Goal: Contribute content: Contribute content

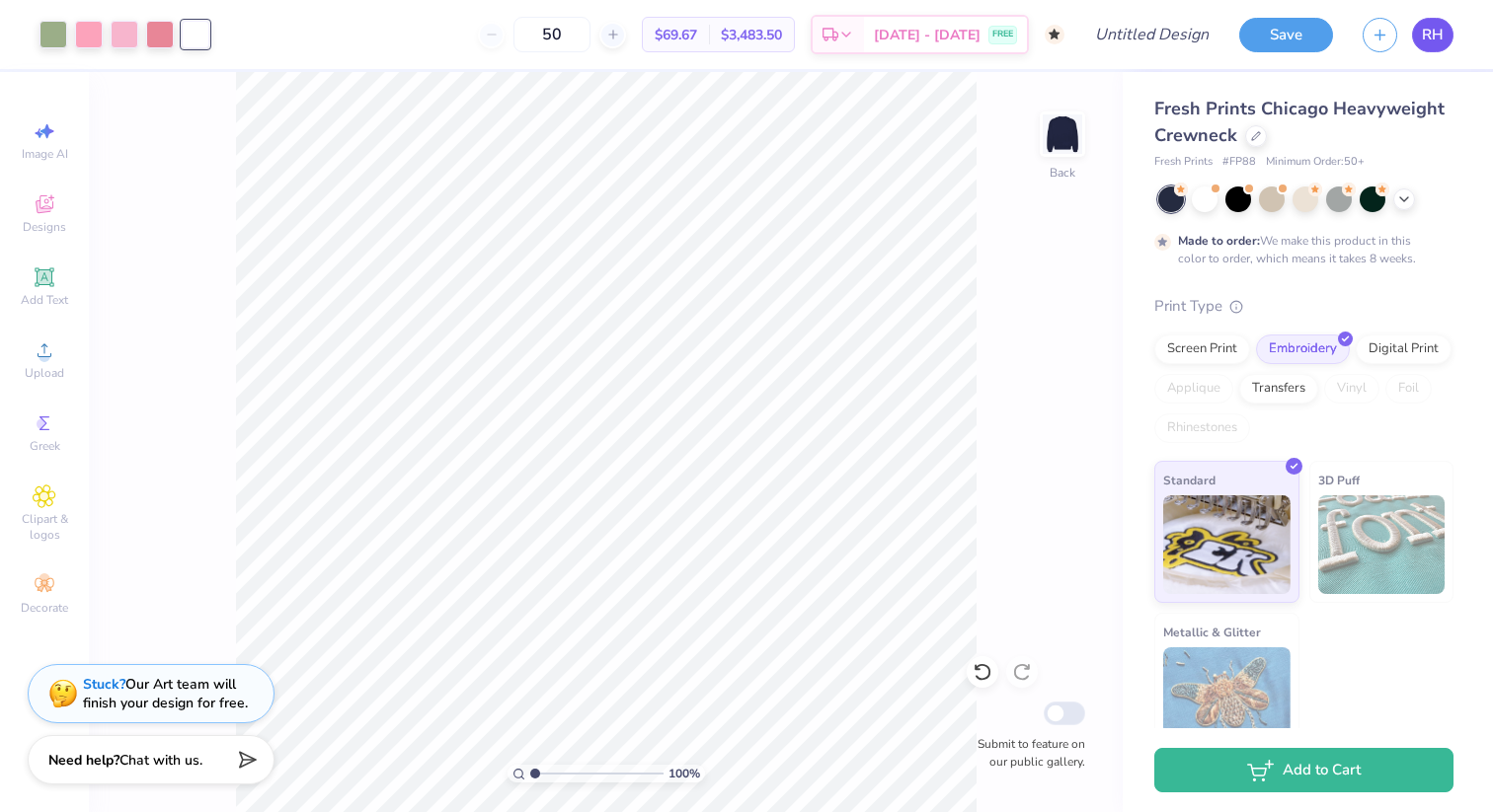
click at [1428, 30] on span "RH" at bounding box center [1433, 35] width 22 height 23
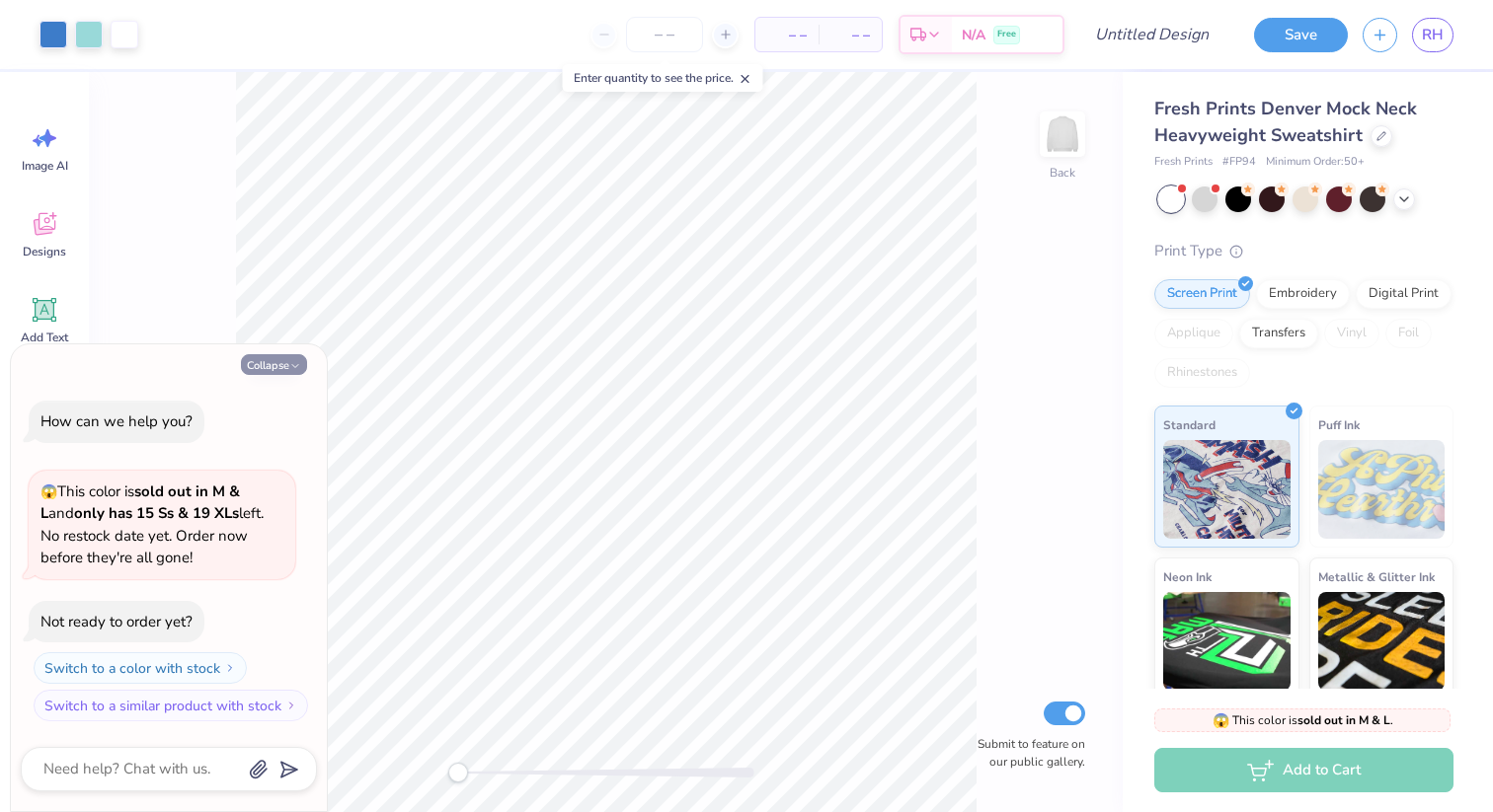
click at [274, 363] on button "Collapse" at bounding box center [274, 364] width 66 height 21
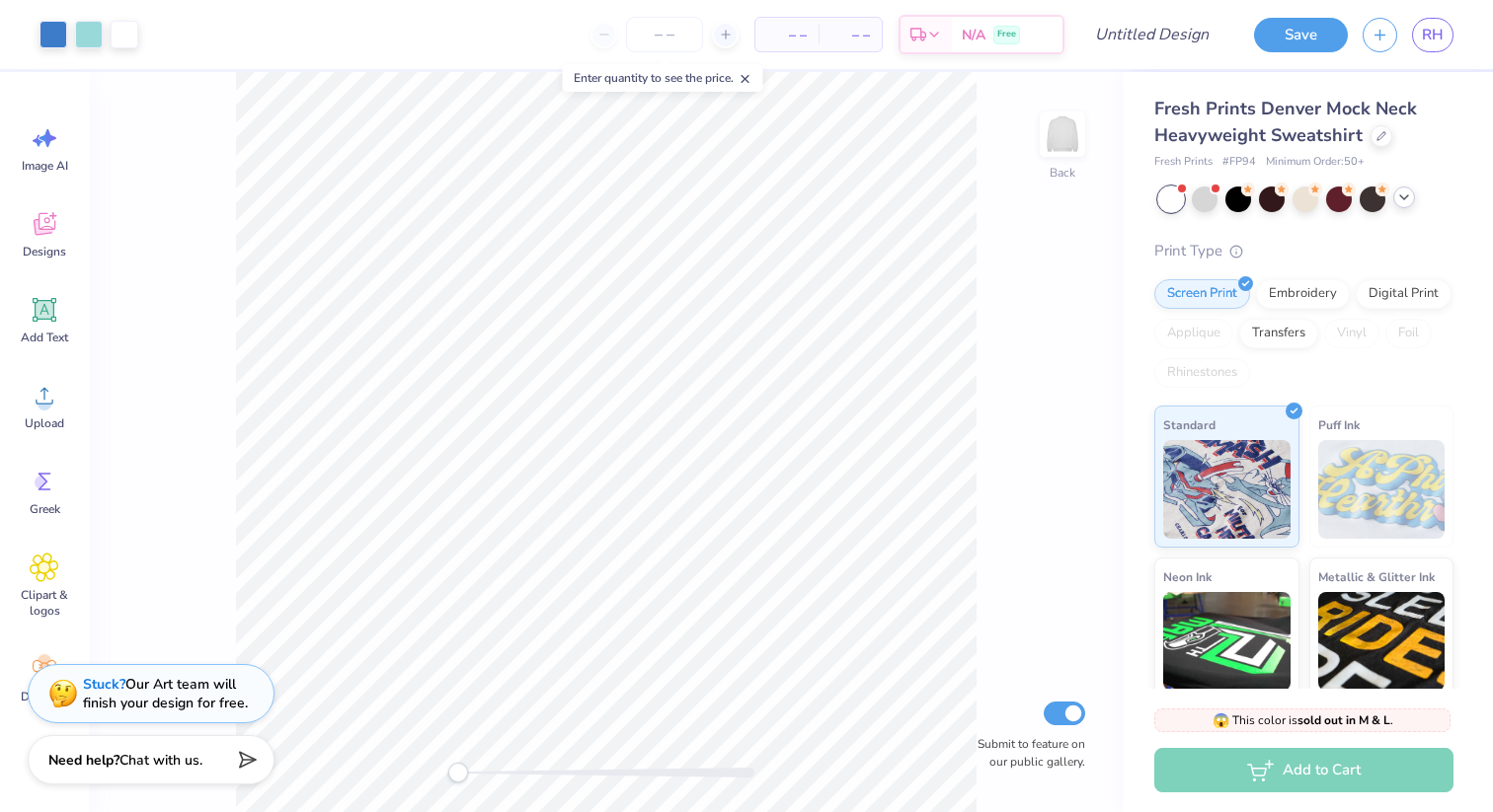
click at [1400, 199] on icon at bounding box center [1404, 198] width 16 height 16
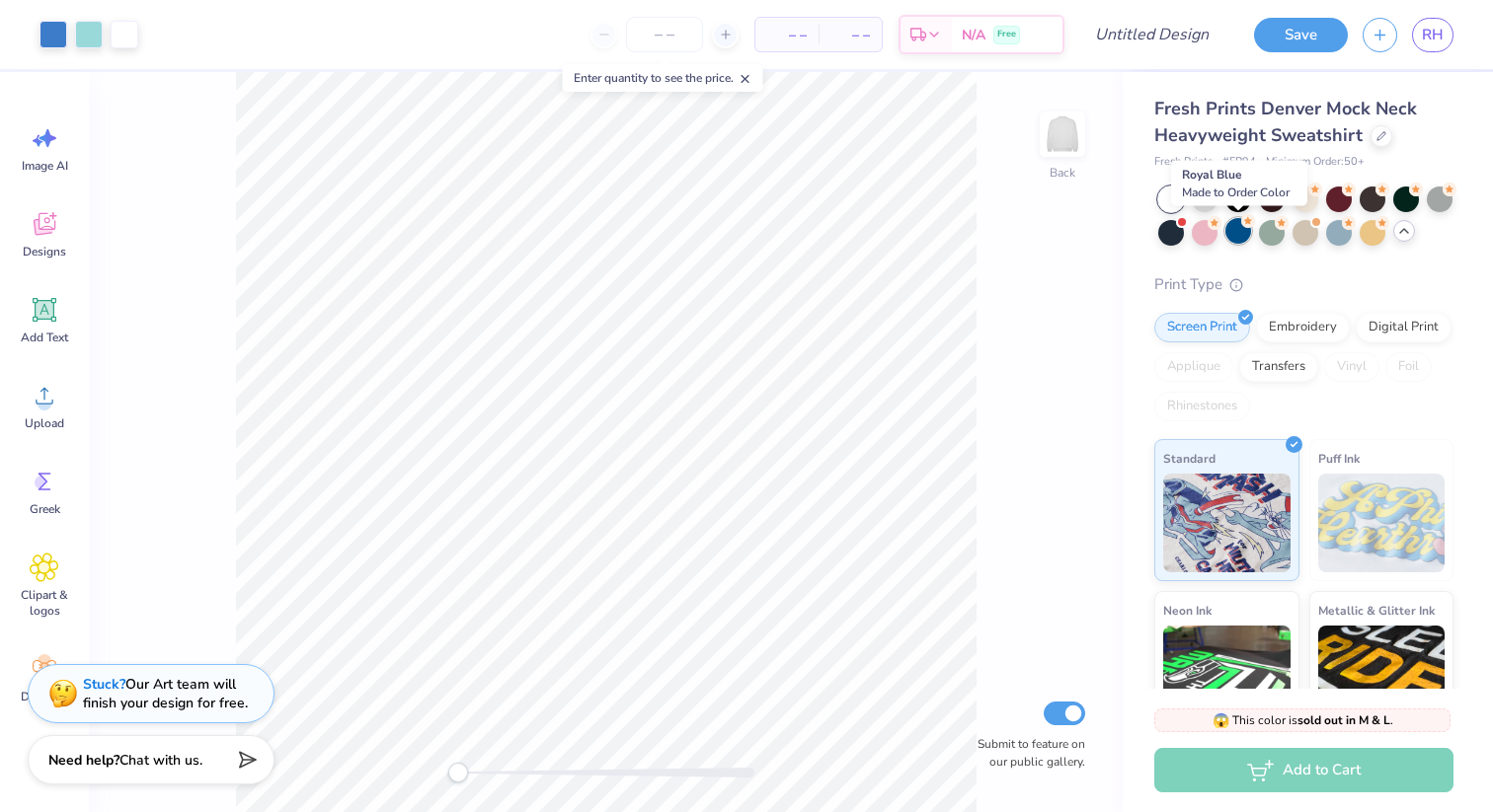
click at [1243, 235] on div at bounding box center [1238, 231] width 26 height 26
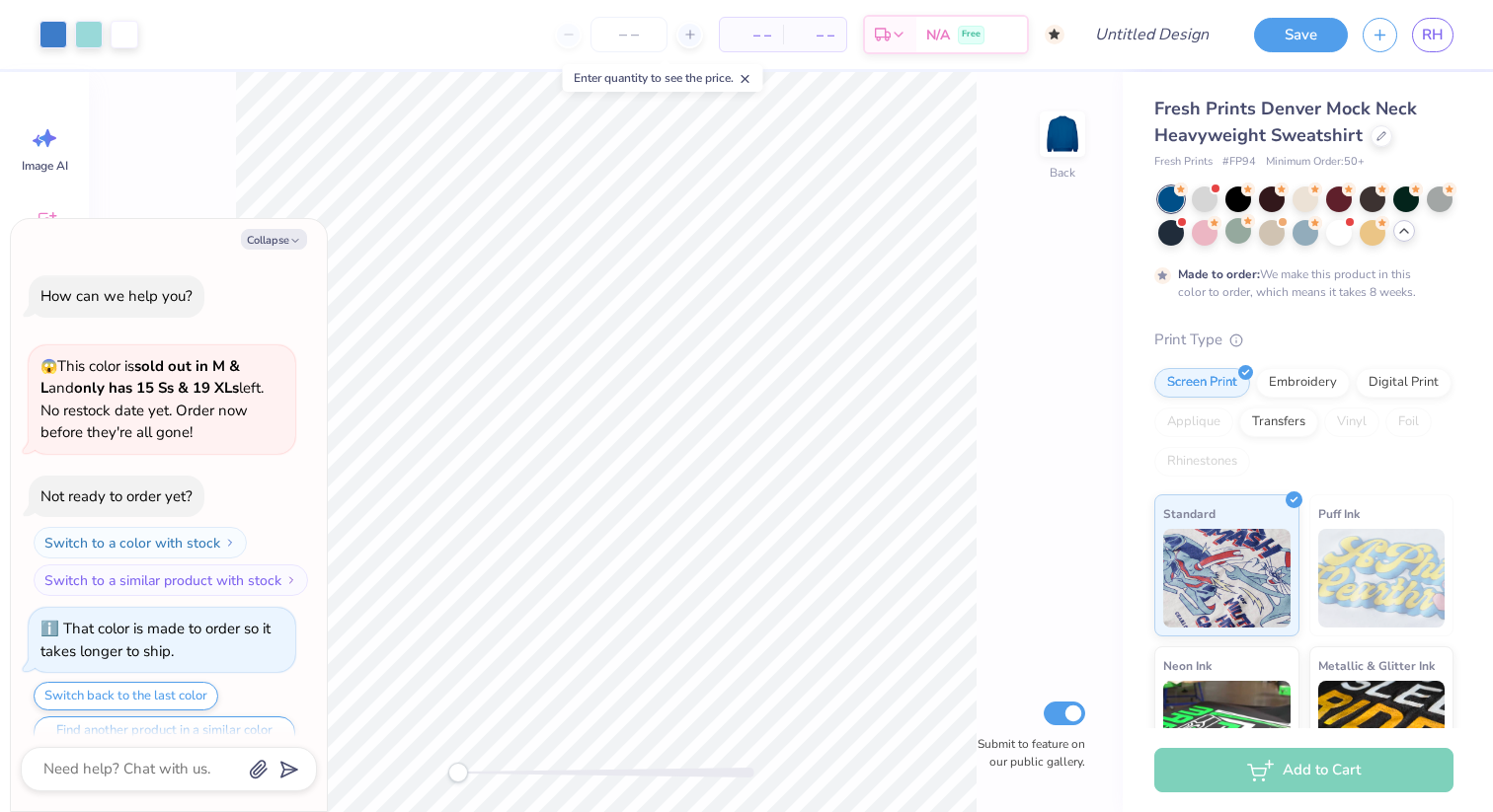
scroll to position [39, 0]
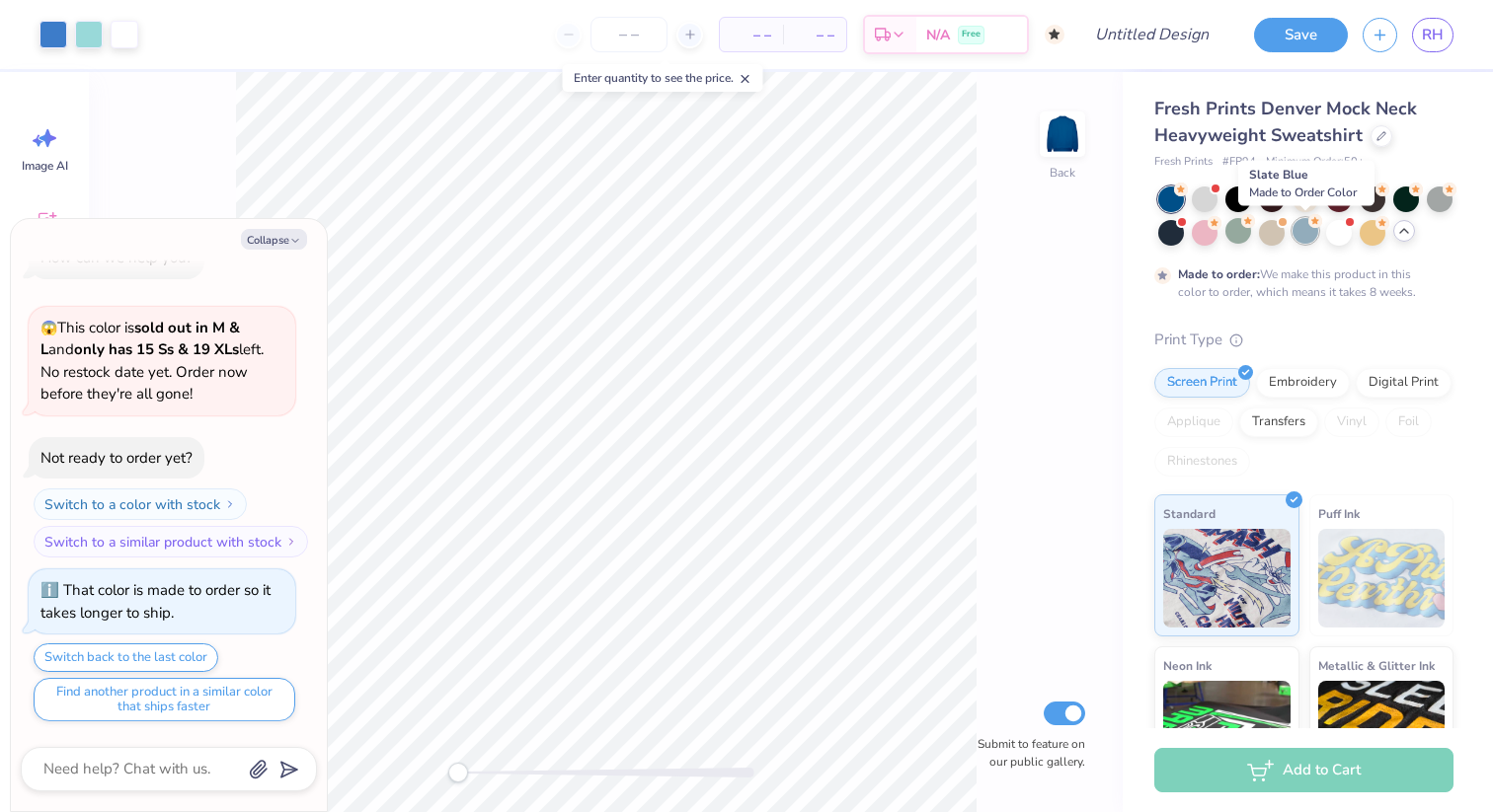
click at [1308, 236] on div at bounding box center [1305, 231] width 26 height 26
click at [1174, 203] on div at bounding box center [1171, 200] width 26 height 26
click at [1207, 203] on div at bounding box center [1205, 198] width 26 height 26
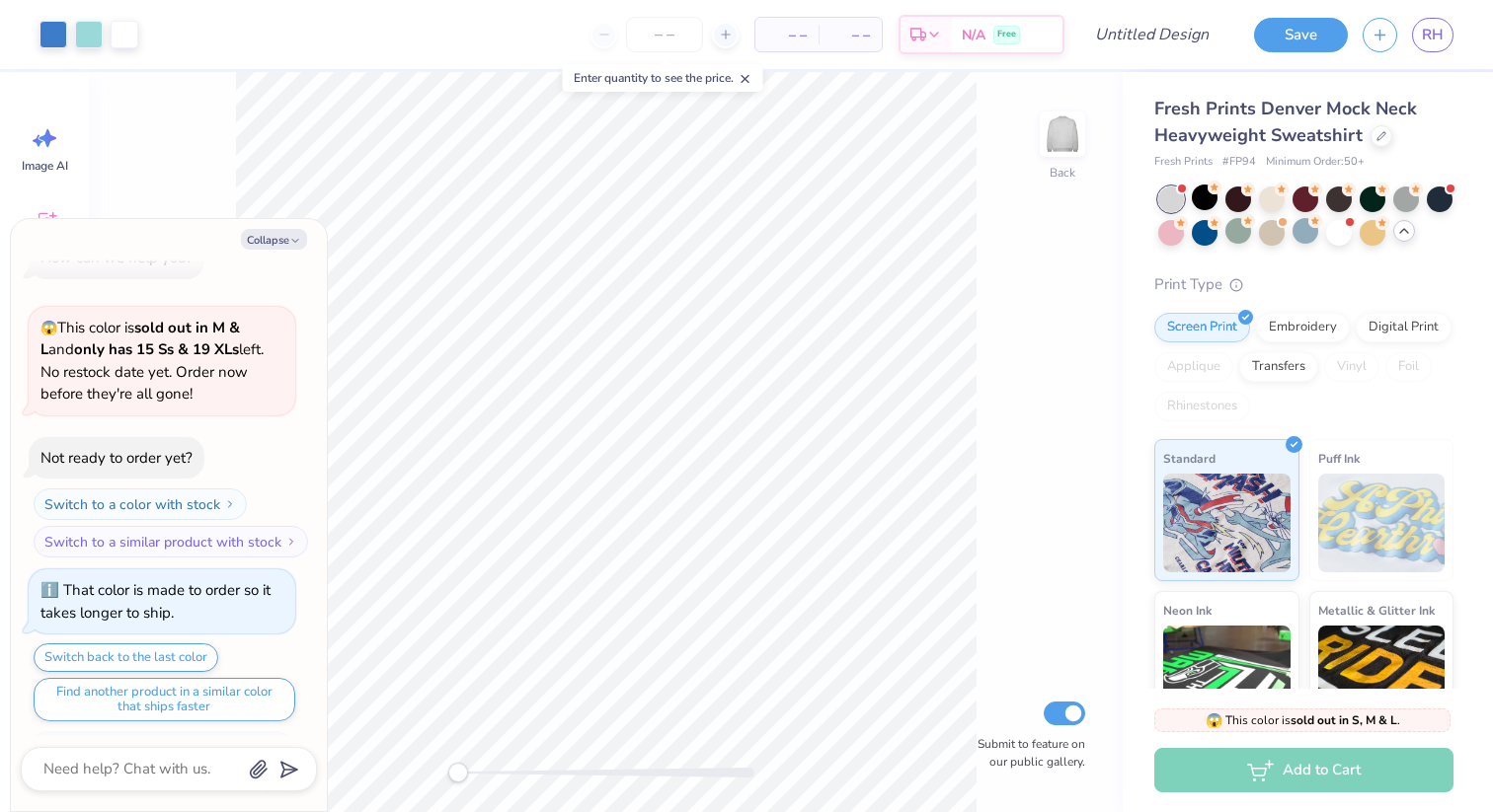
scroll to position [416, 0]
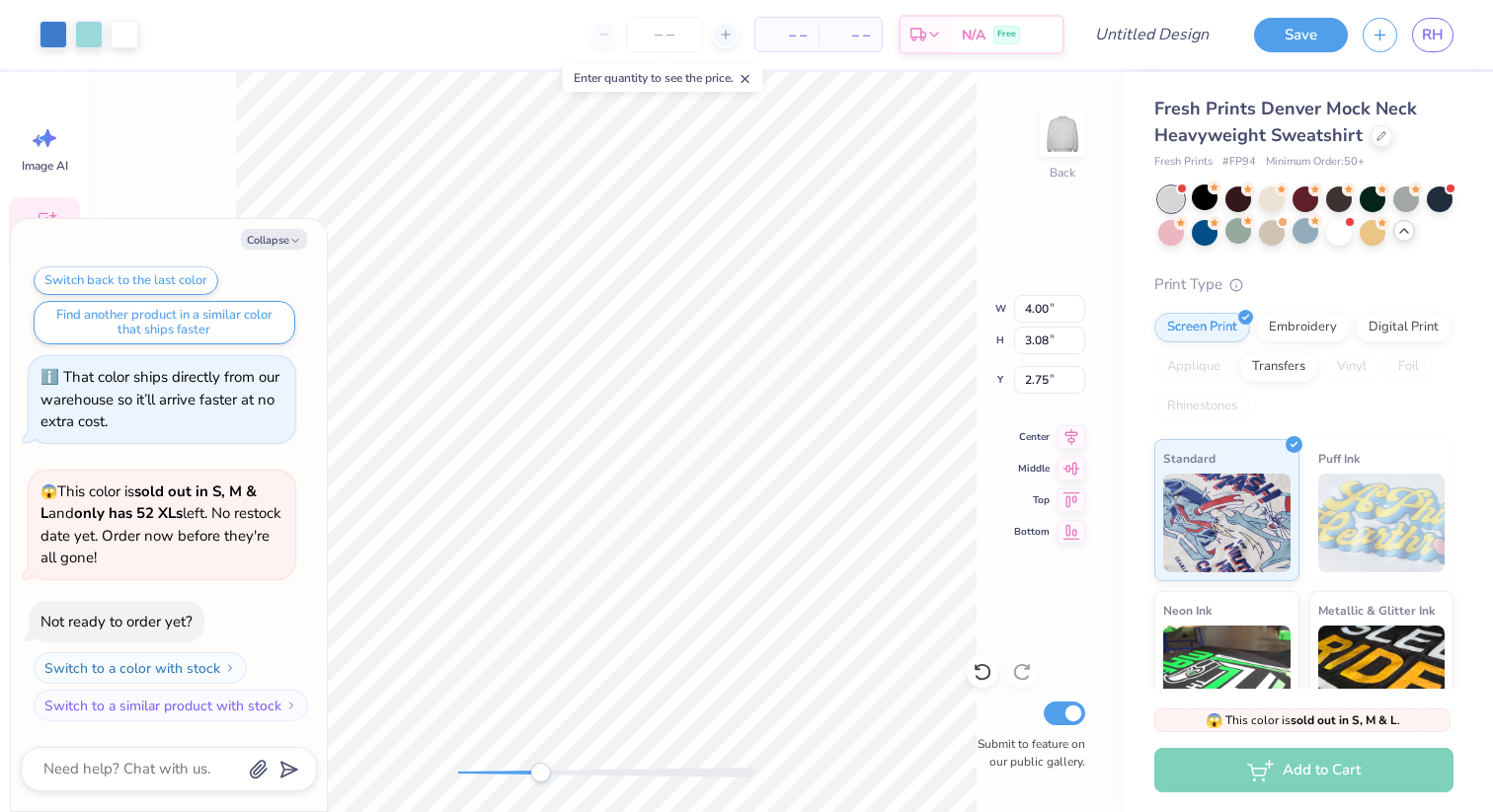
drag, startPoint x: 459, startPoint y: 774, endPoint x: 537, endPoint y: 768, distance: 78.2
click at [538, 768] on div "Accessibility label" at bounding box center [540, 773] width 20 height 20
drag, startPoint x: 1034, startPoint y: 304, endPoint x: 1025, endPoint y: 450, distance: 146.4
click at [1027, 450] on div "Back Submit to feature on our public gallery." at bounding box center [606, 442] width 1034 height 740
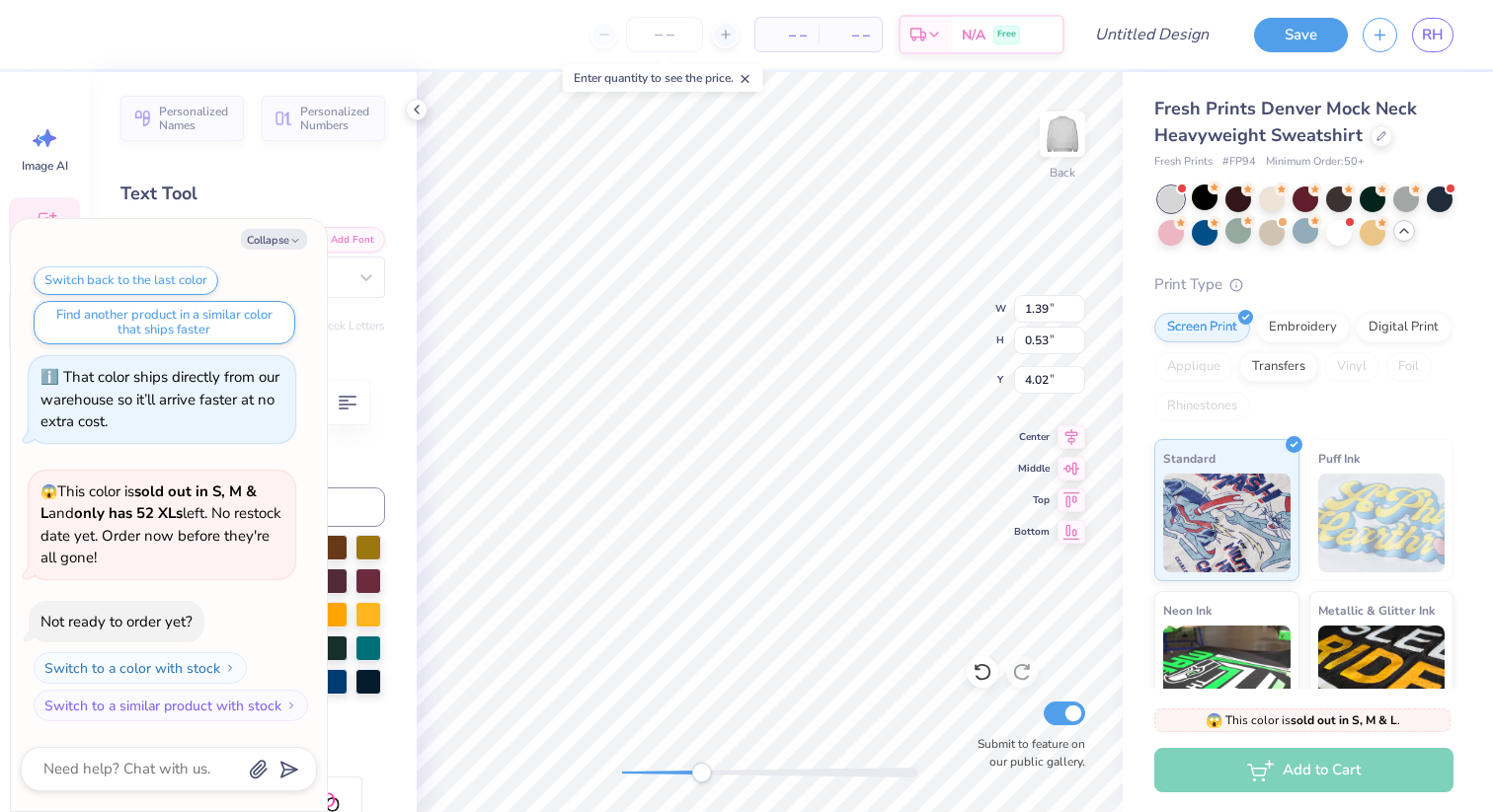
type textarea "x"
type textarea "Tri"
type textarea "x"
type textarea "Tri"
type textarea "x"
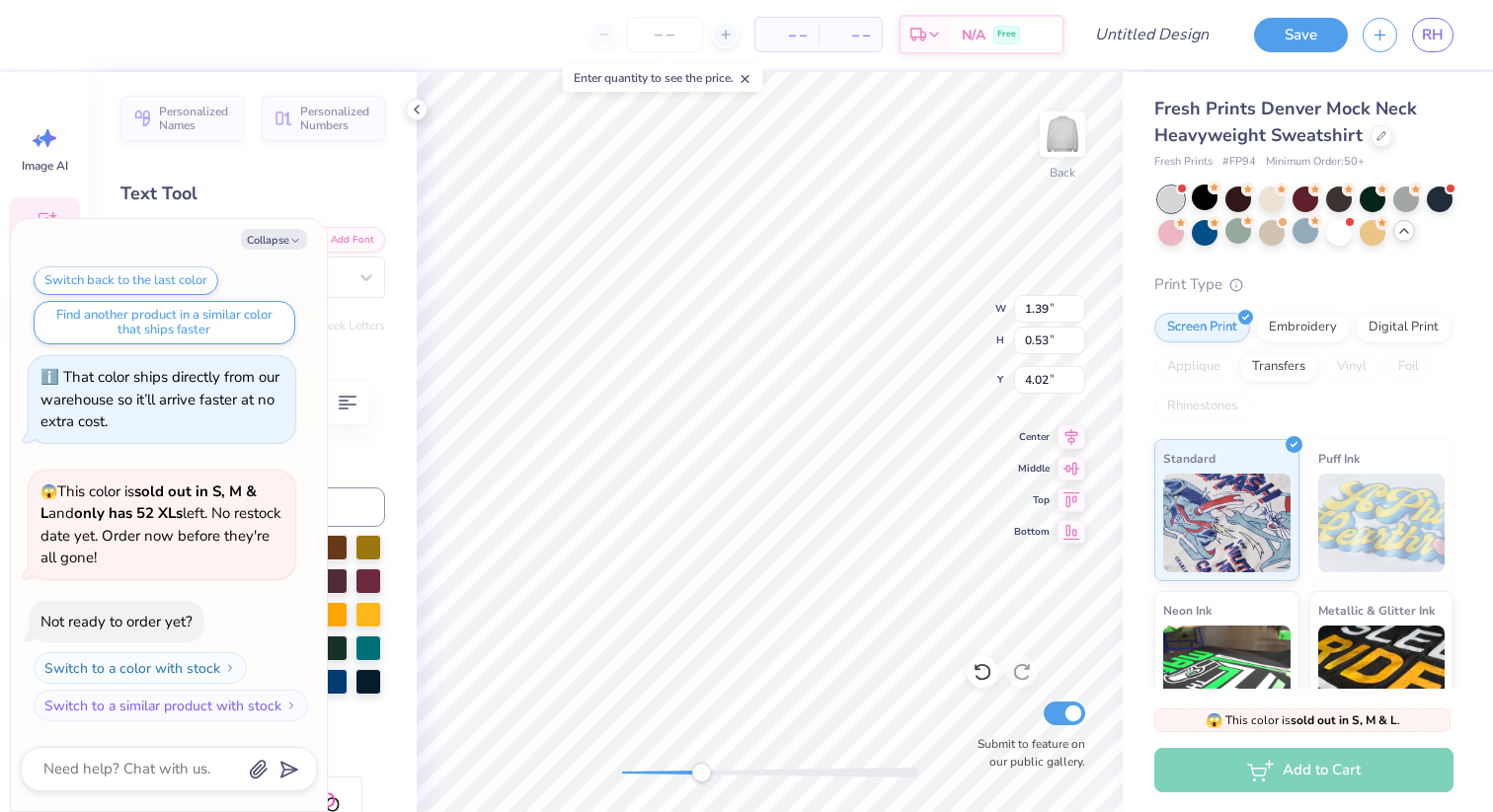
type textarea "Tr"
type textarea "x"
type textarea "T"
type textarea "x"
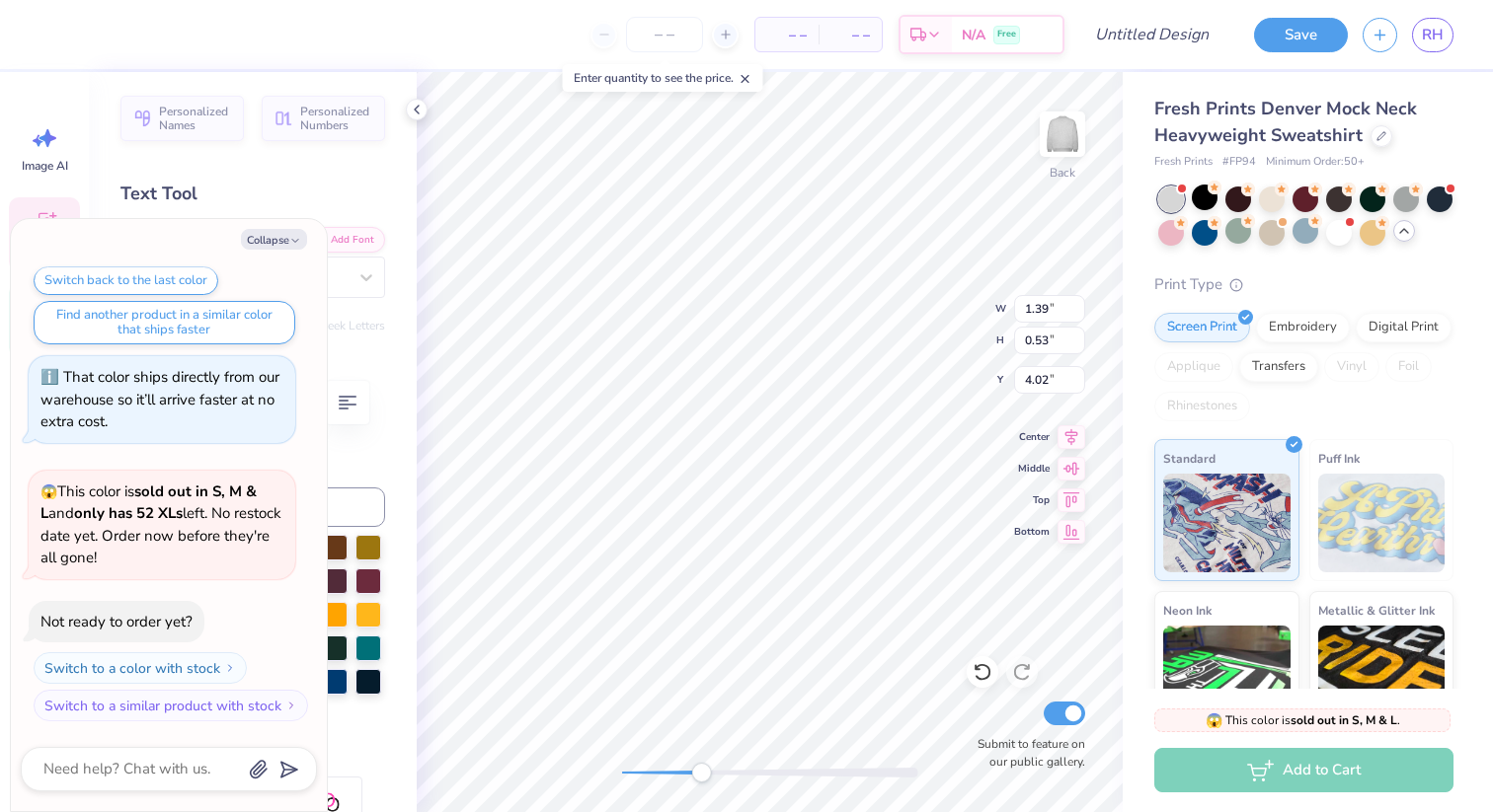
type input "2.49"
type input "1.92"
type input "3.59"
drag, startPoint x: 698, startPoint y: 773, endPoint x: 632, endPoint y: 766, distance: 66.5
click at [632, 766] on div "Accessibility label" at bounding box center [633, 773] width 20 height 20
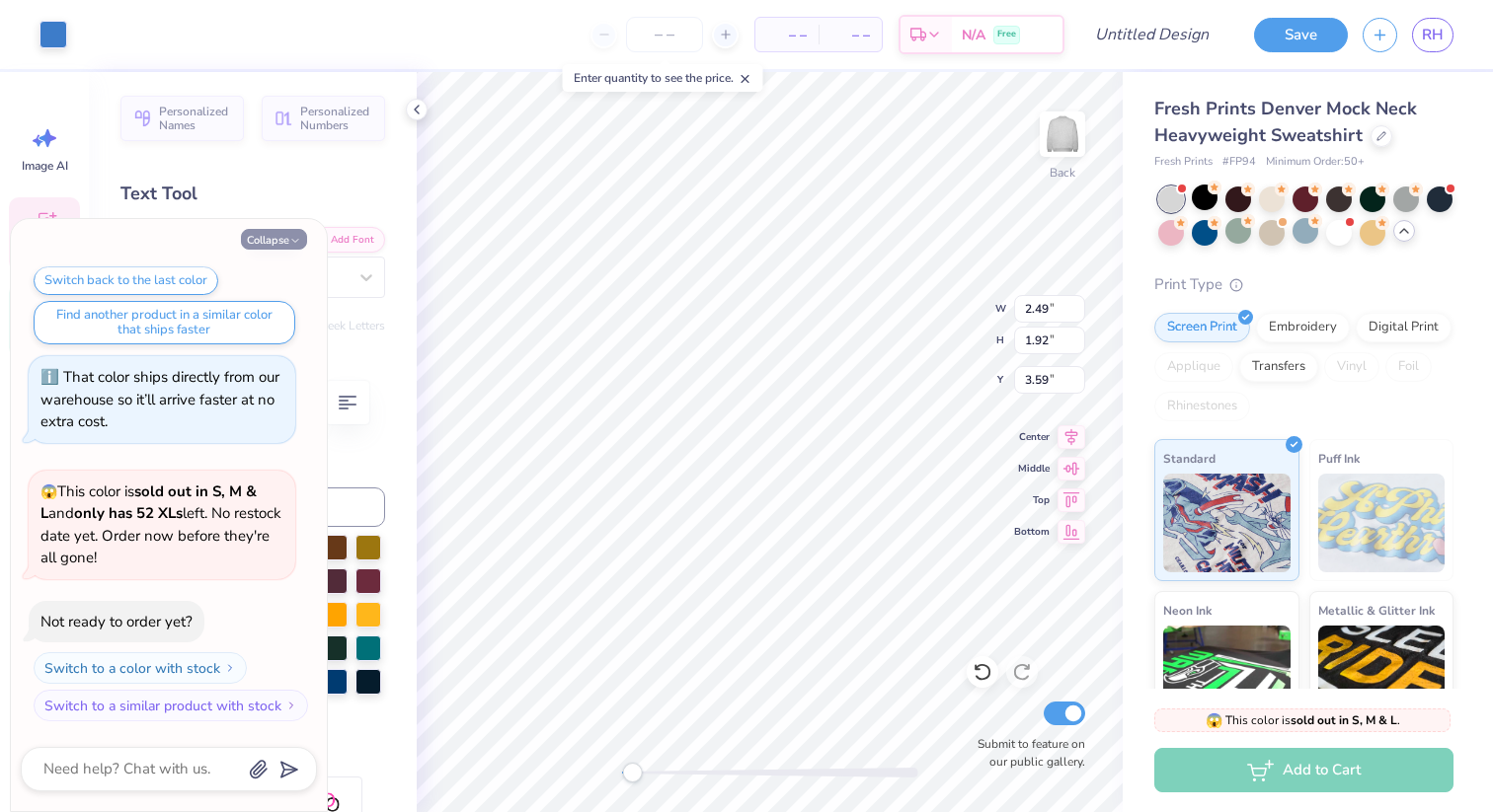
click at [282, 236] on button "Collapse" at bounding box center [274, 239] width 66 height 21
type textarea "x"
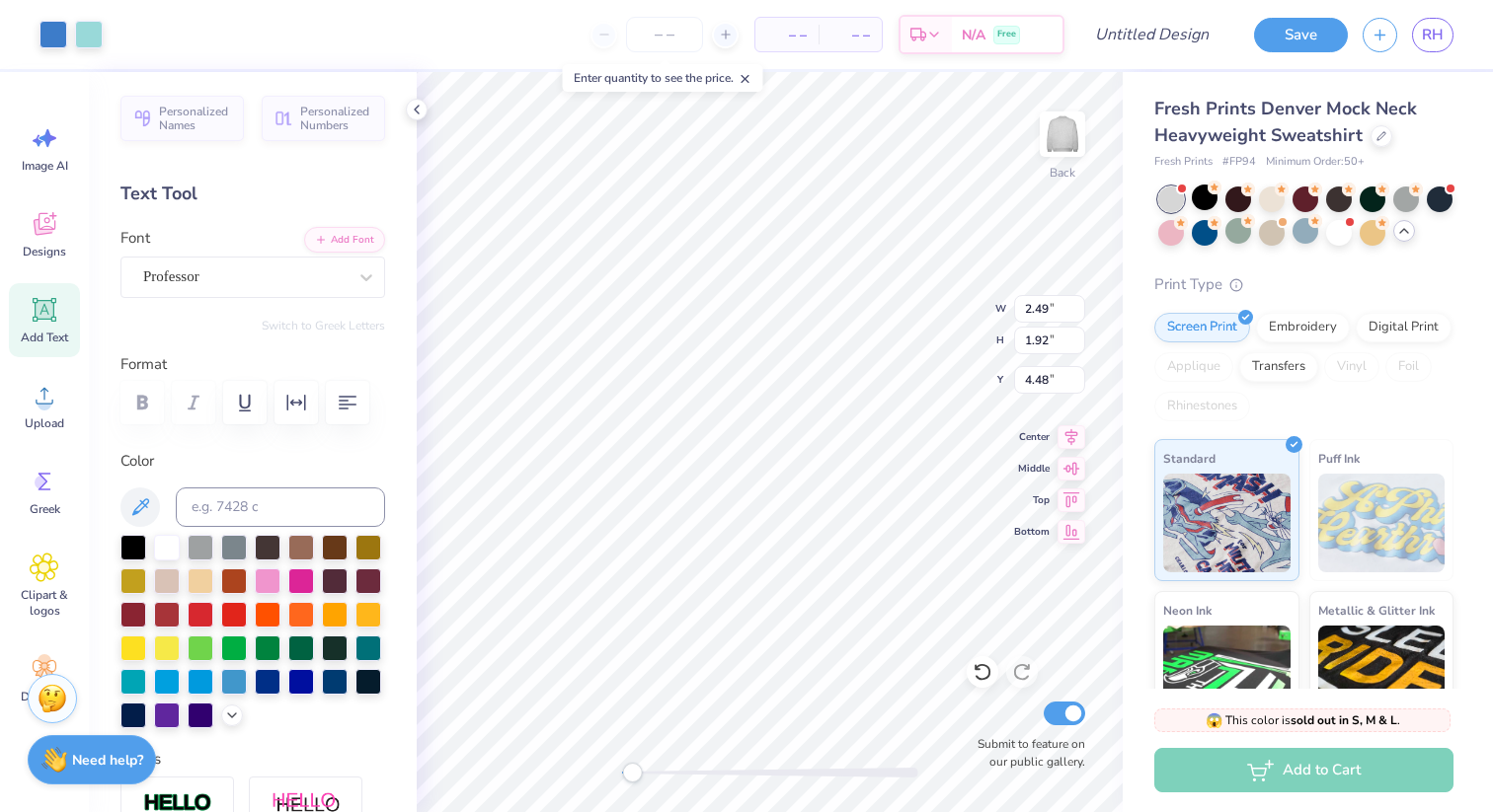
type input "4.59"
click at [47, 322] on icon at bounding box center [45, 310] width 30 height 30
type textarea "ALPHA OMEGA EPSILON"
click at [319, 288] on div at bounding box center [244, 277] width 203 height 27
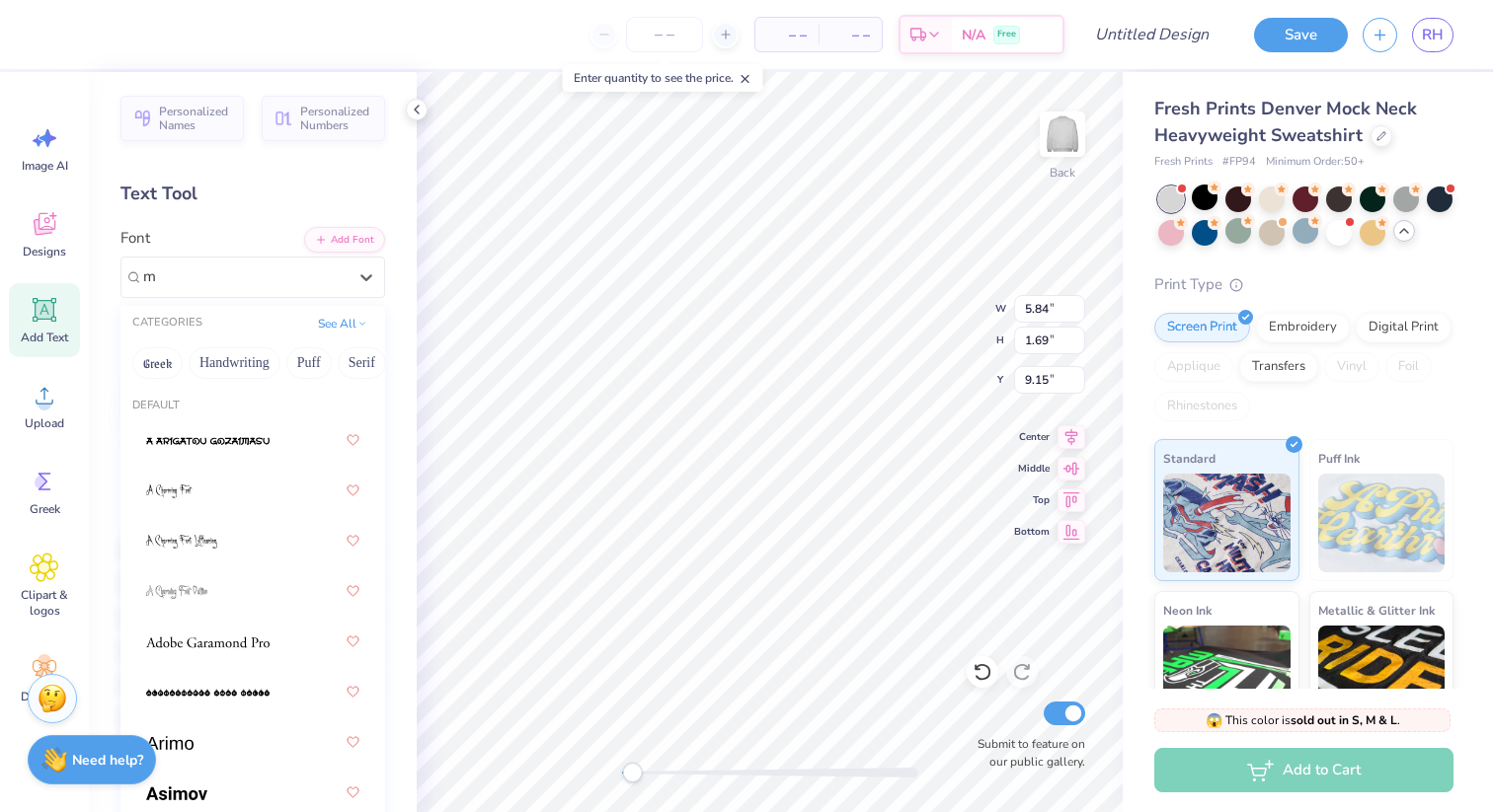
type input "m"
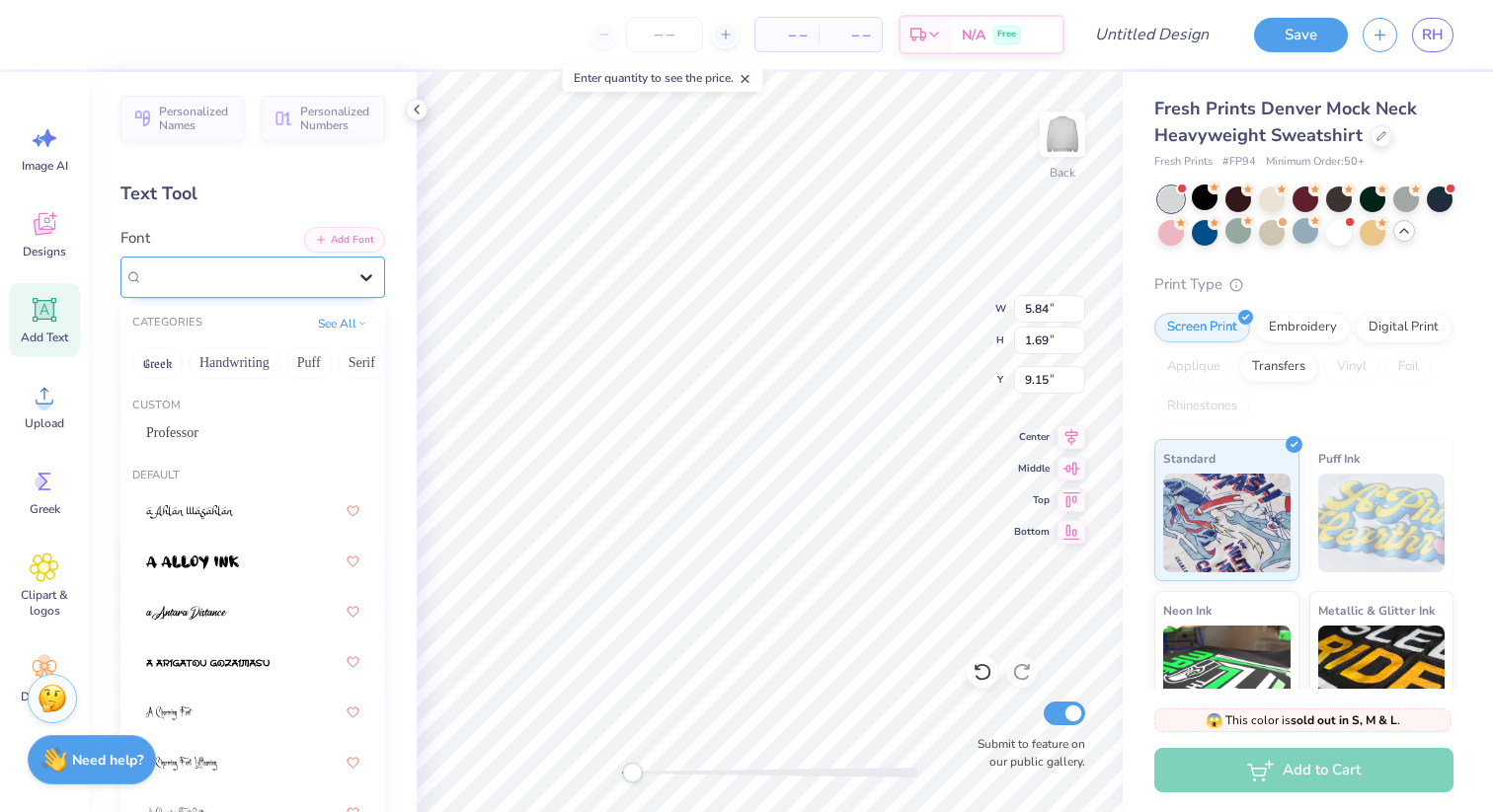
click at [367, 284] on icon at bounding box center [366, 278] width 20 height 20
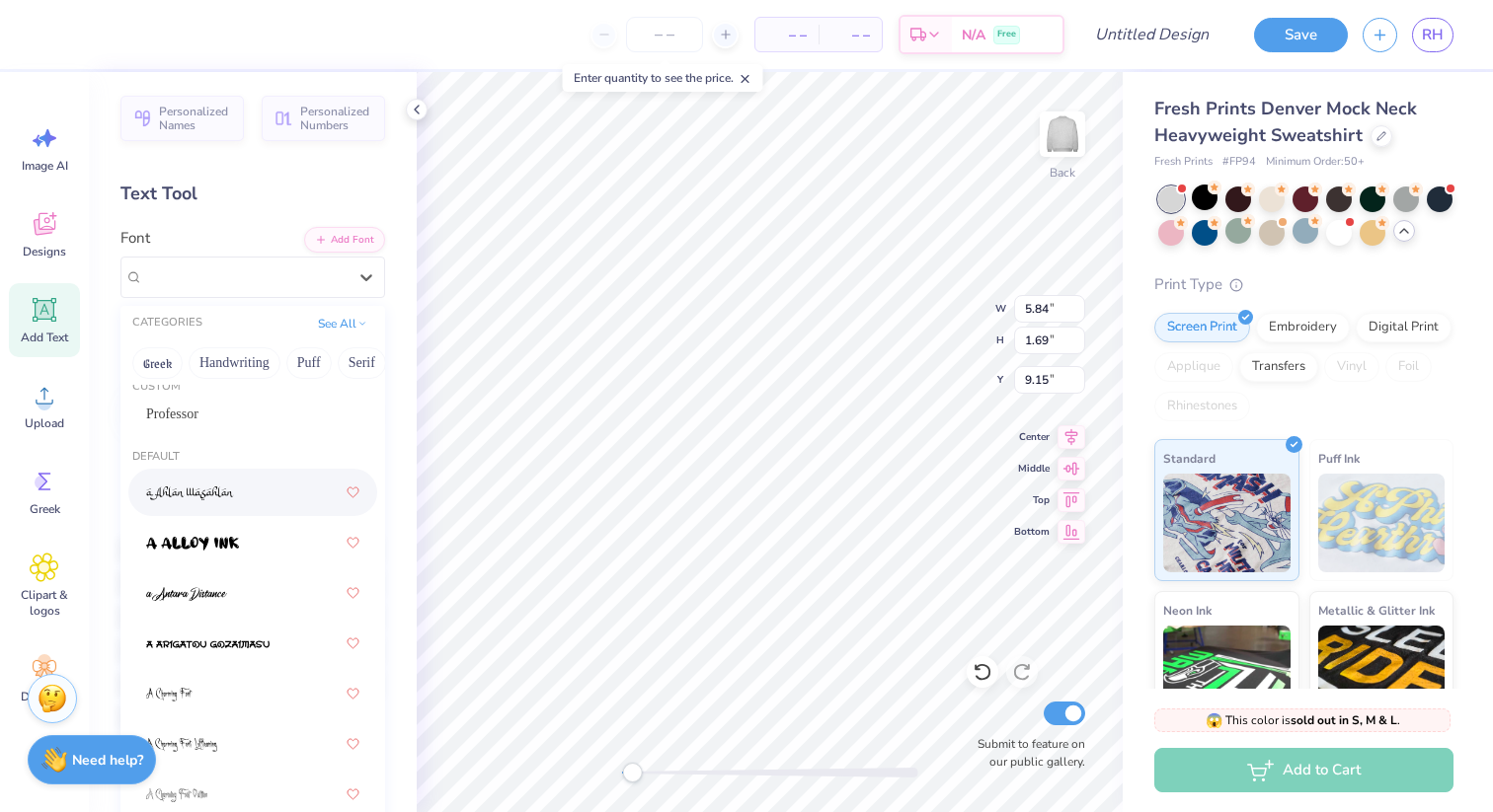
scroll to position [28, 0]
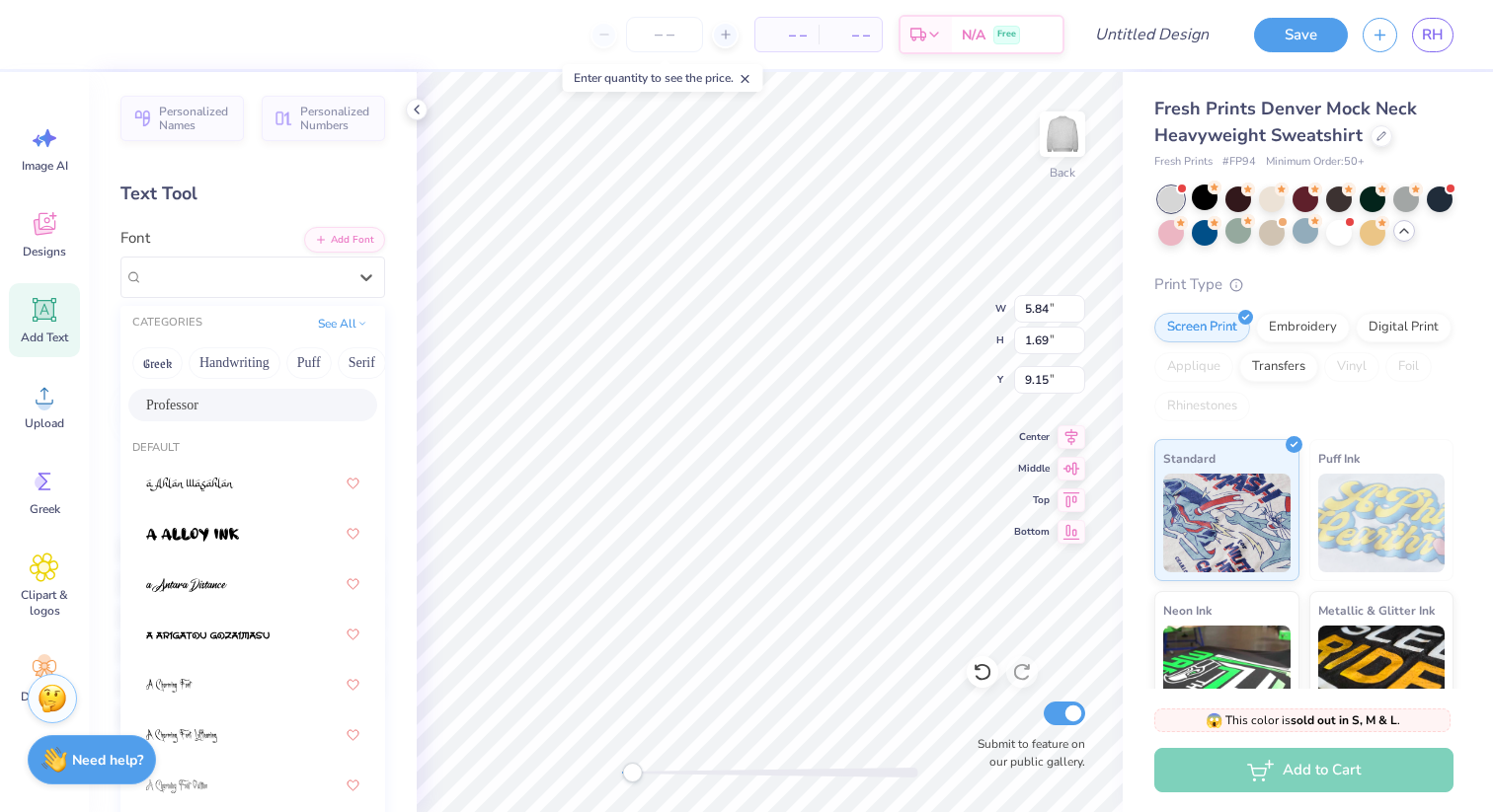
click at [272, 409] on div "Professor" at bounding box center [252, 405] width 213 height 21
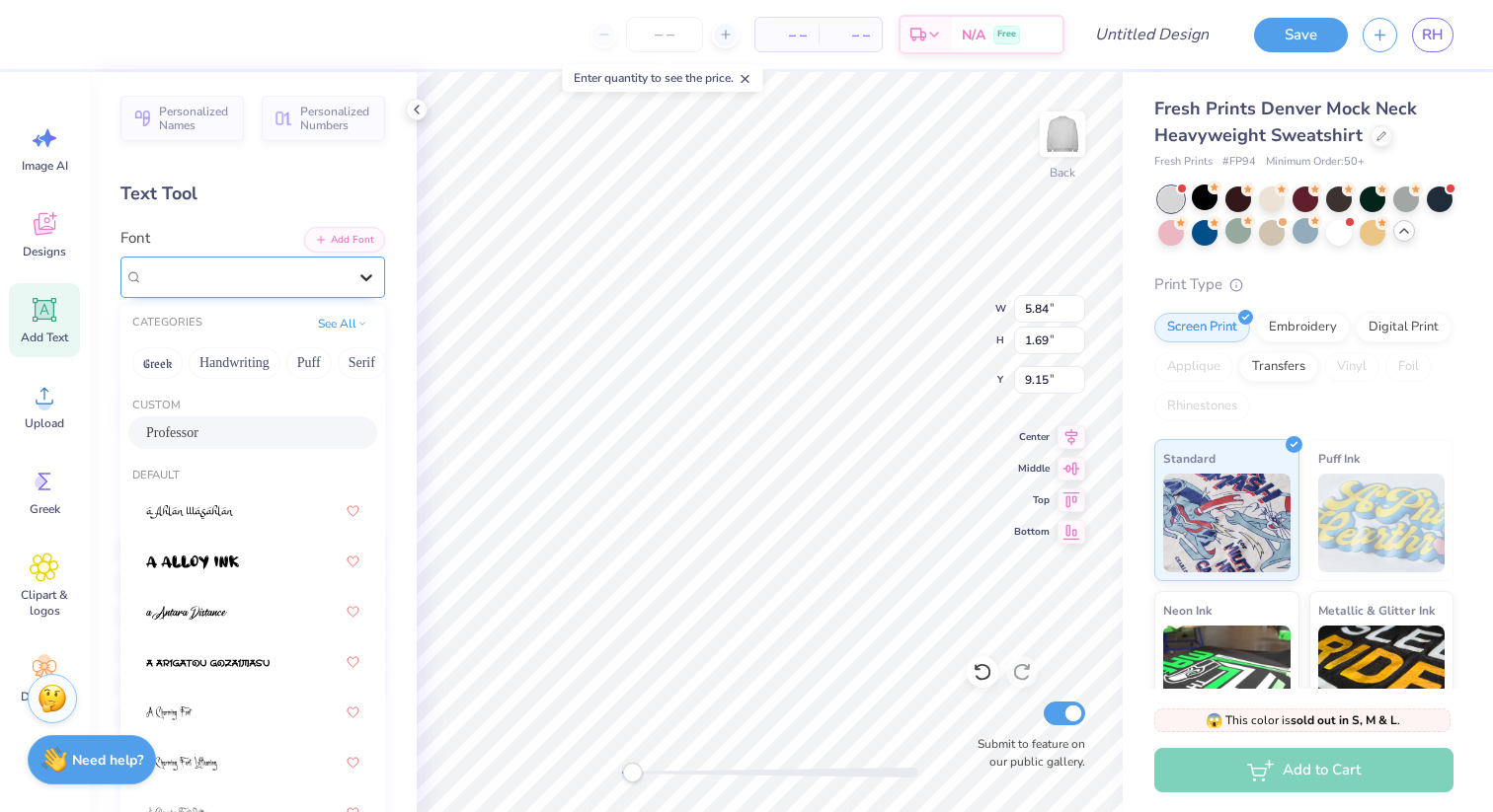
click at [363, 285] on icon at bounding box center [366, 278] width 20 height 20
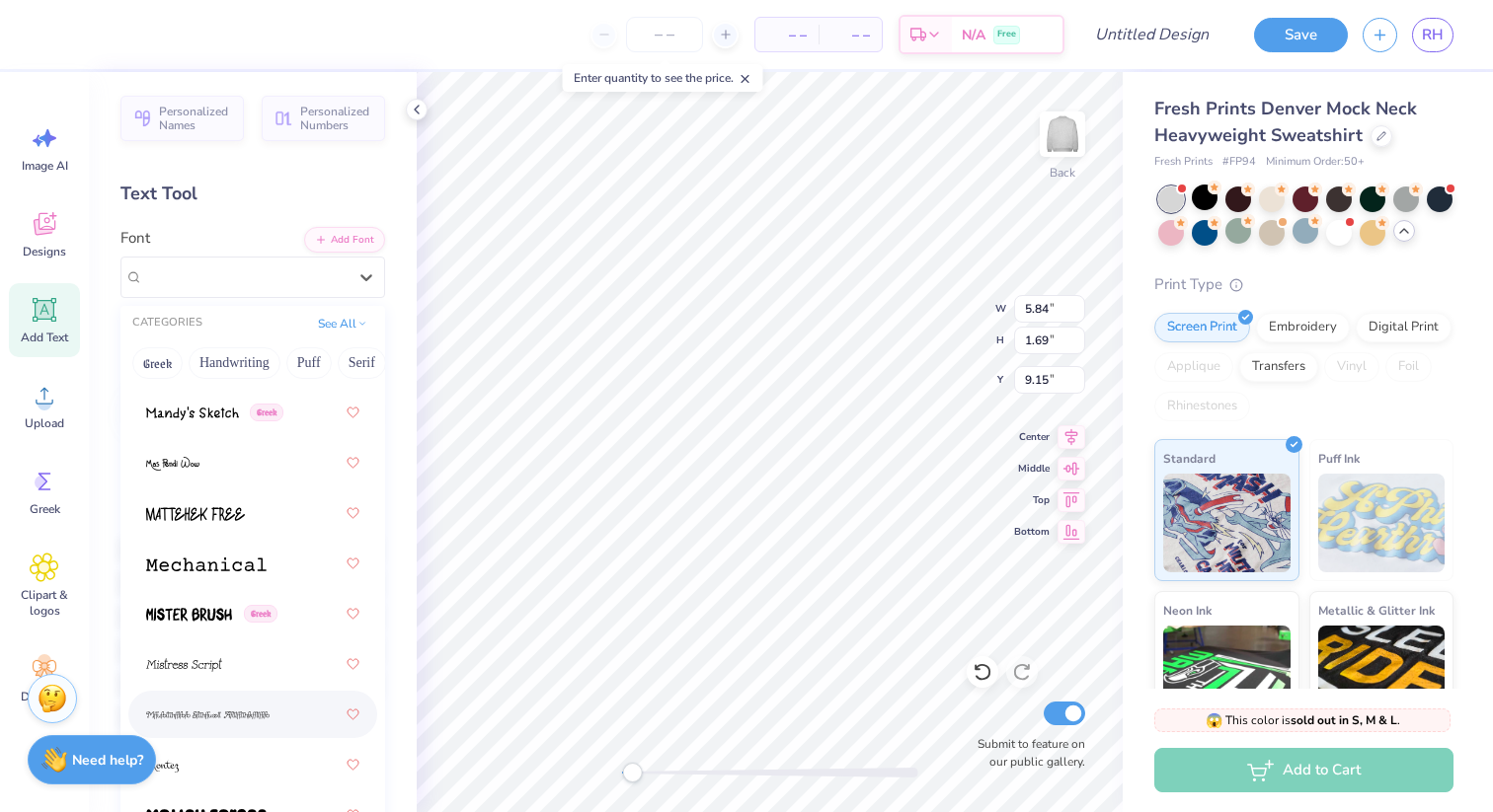
scroll to position [9906, 0]
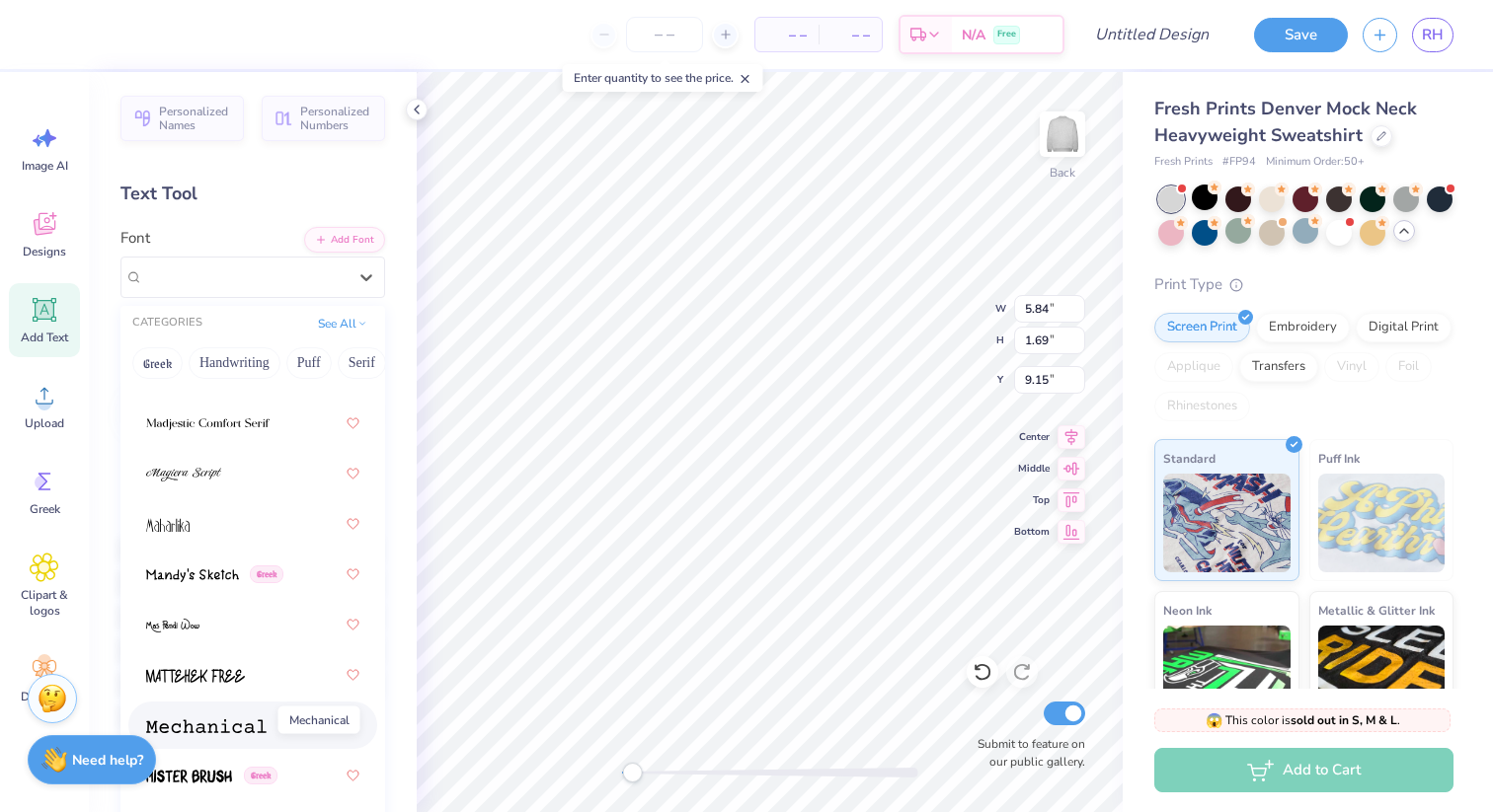
click at [261, 731] on img at bounding box center [206, 727] width 120 height 14
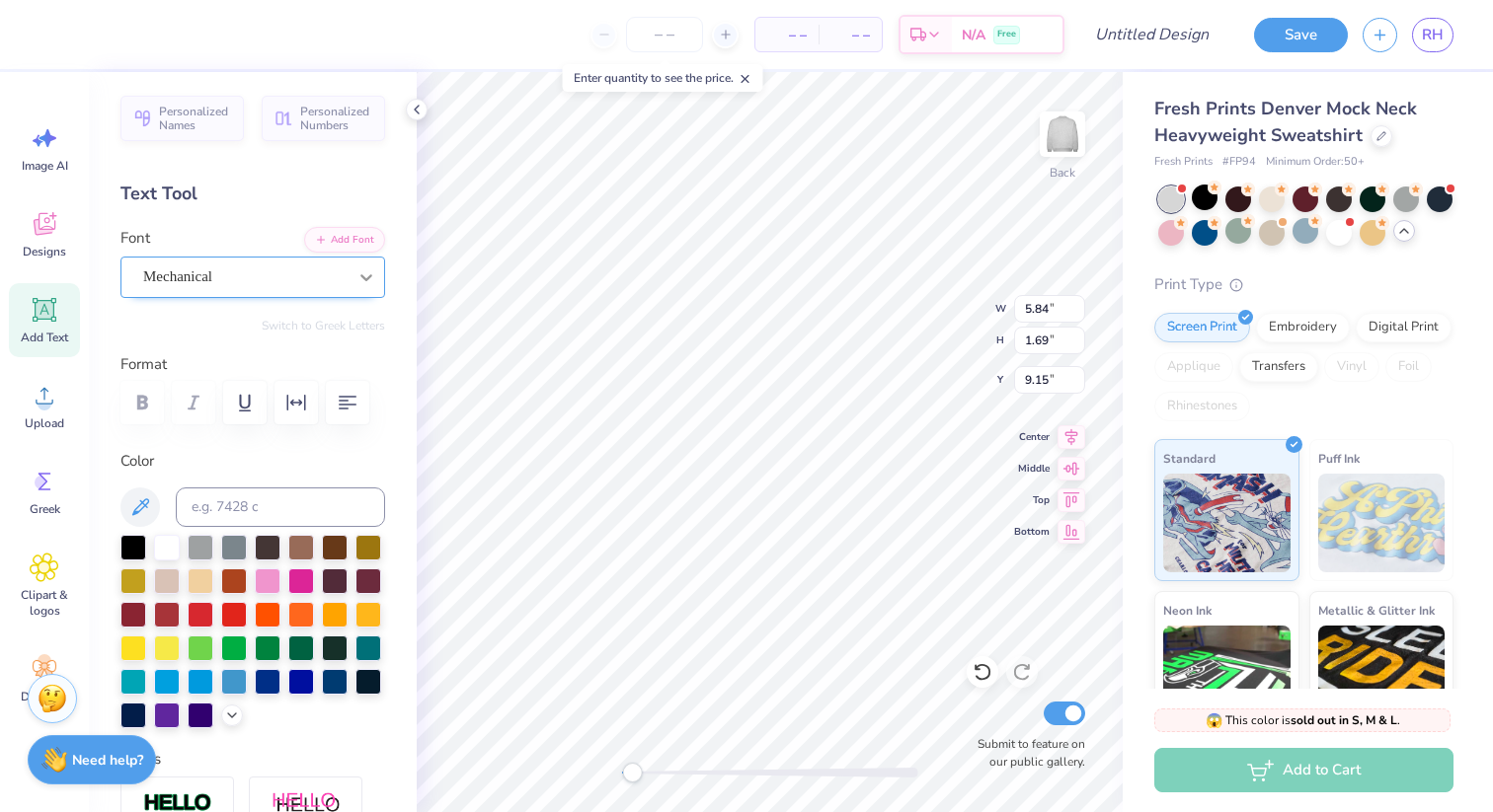
click at [364, 282] on icon at bounding box center [366, 278] width 20 height 20
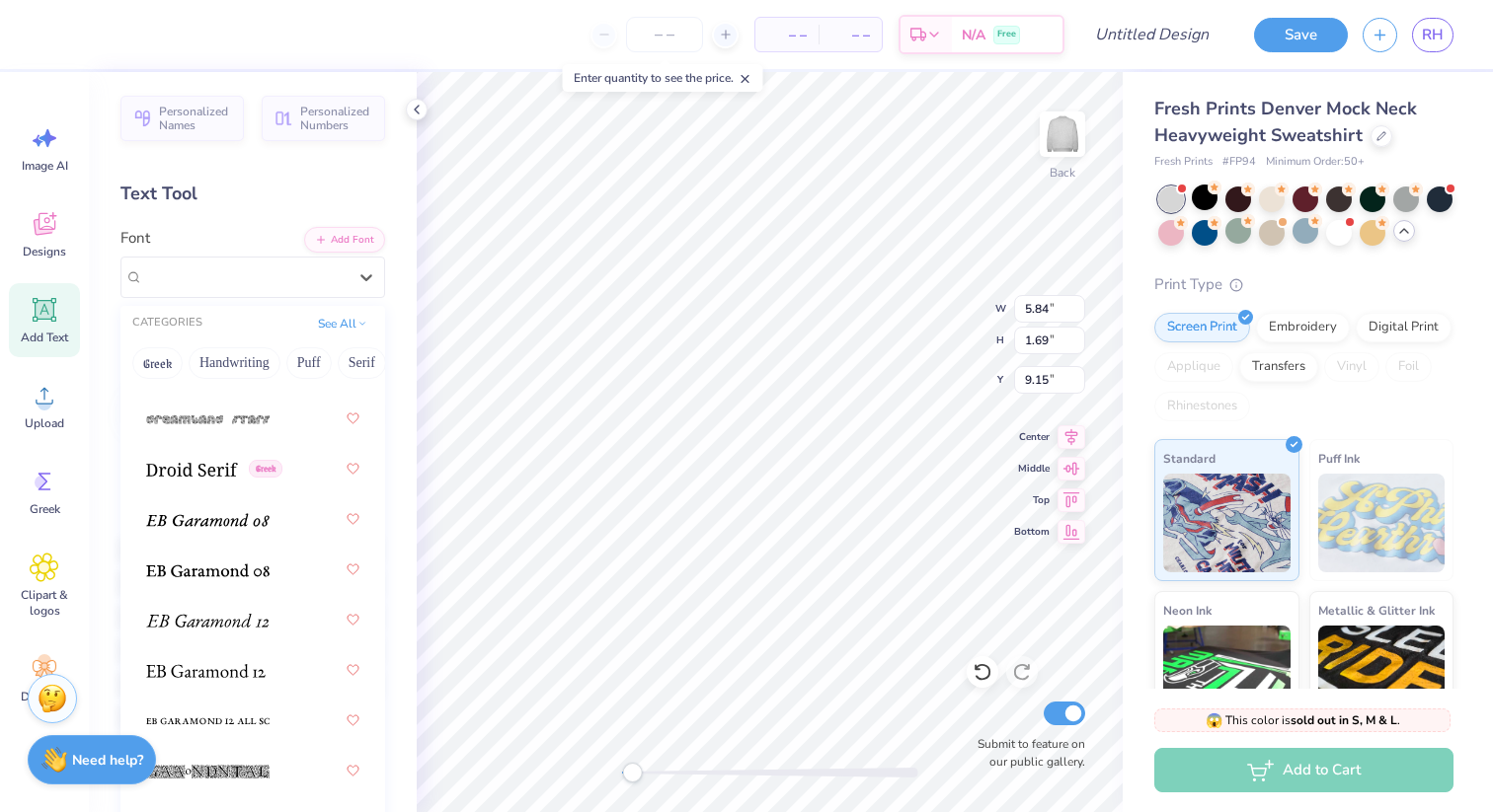
scroll to position [5052, 0]
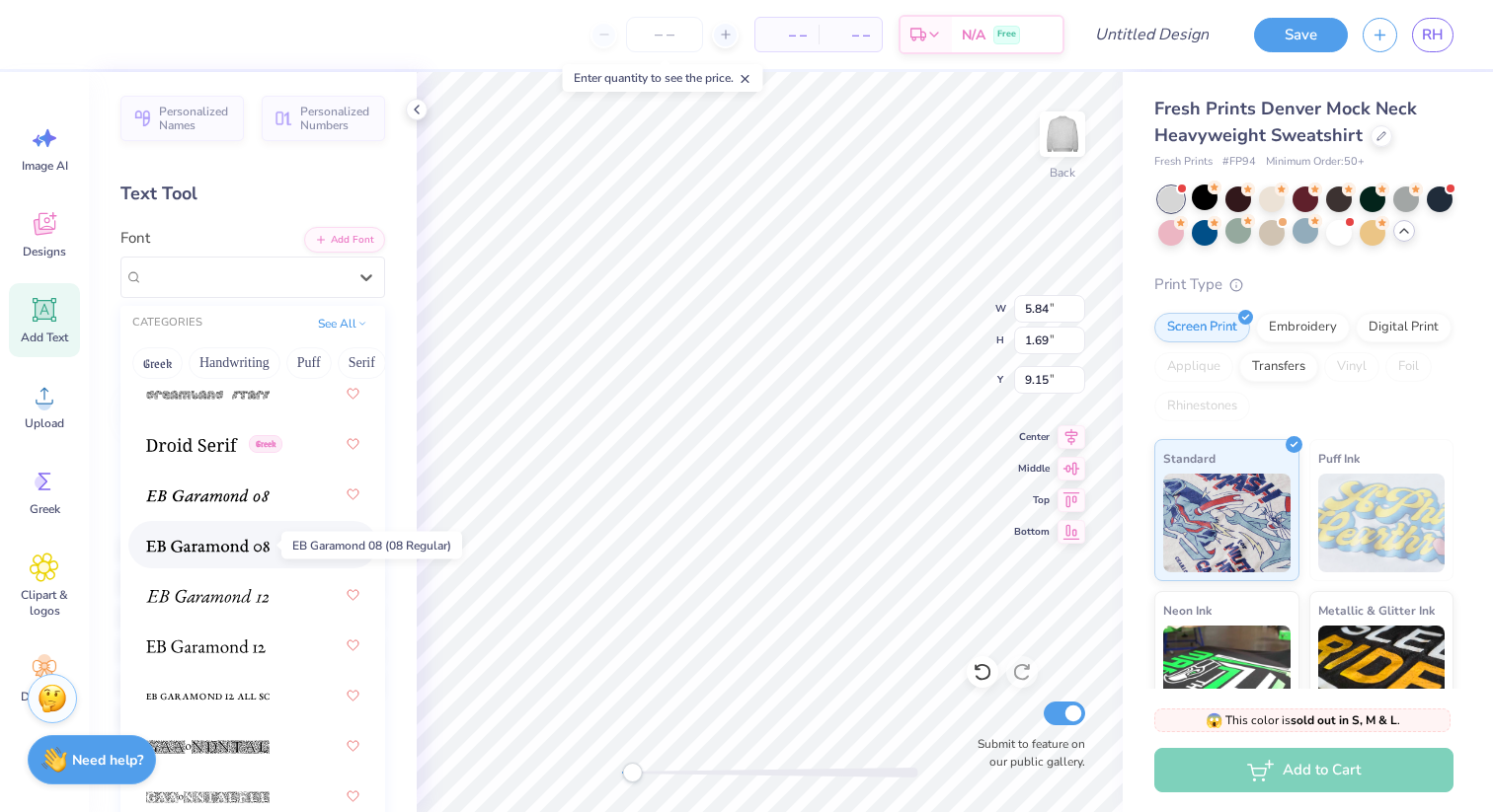
click at [216, 554] on span at bounding box center [207, 545] width 123 height 21
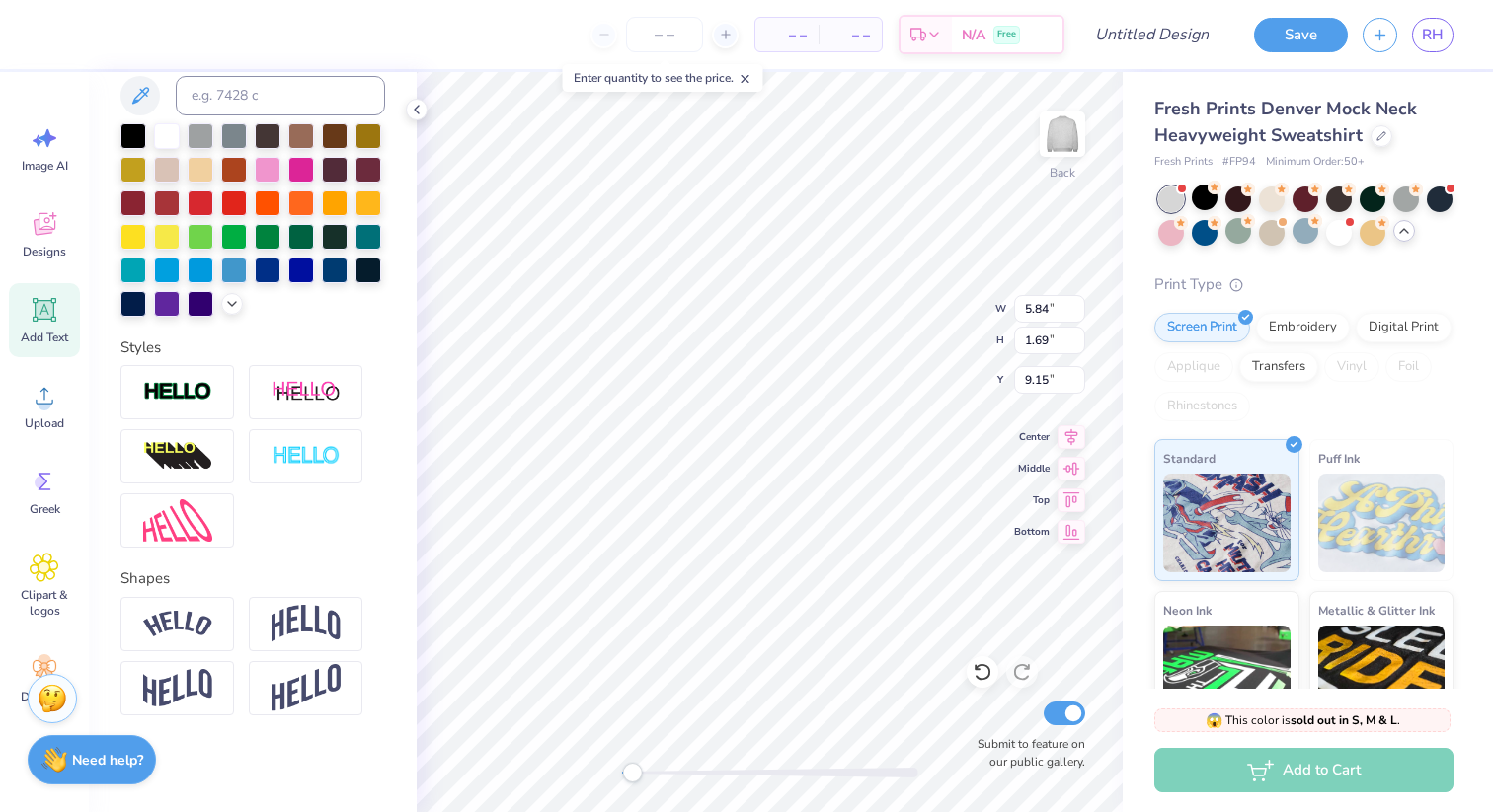
scroll to position [413, 0]
click at [276, 639] on img at bounding box center [305, 623] width 69 height 38
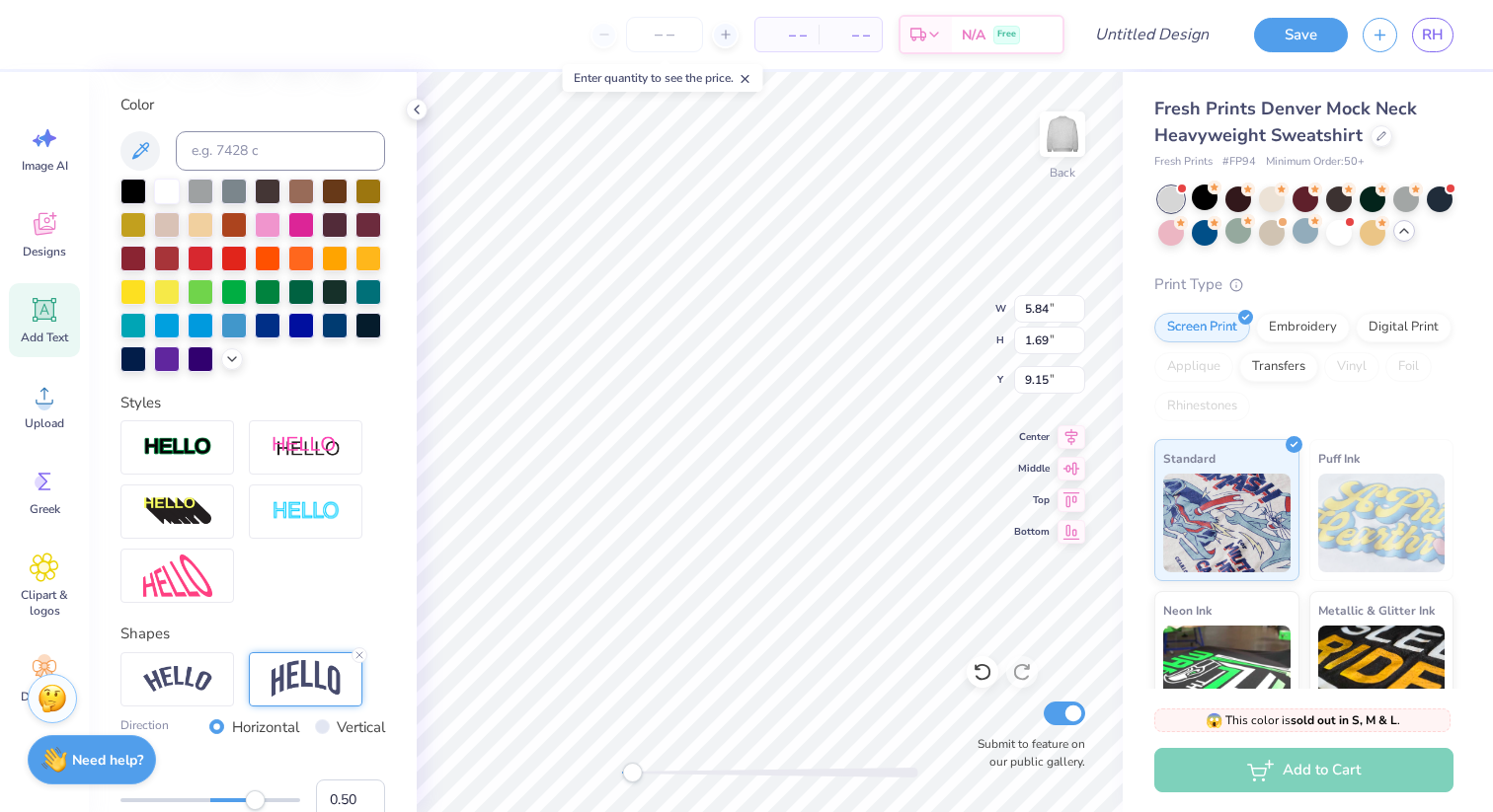
scroll to position [340, 0]
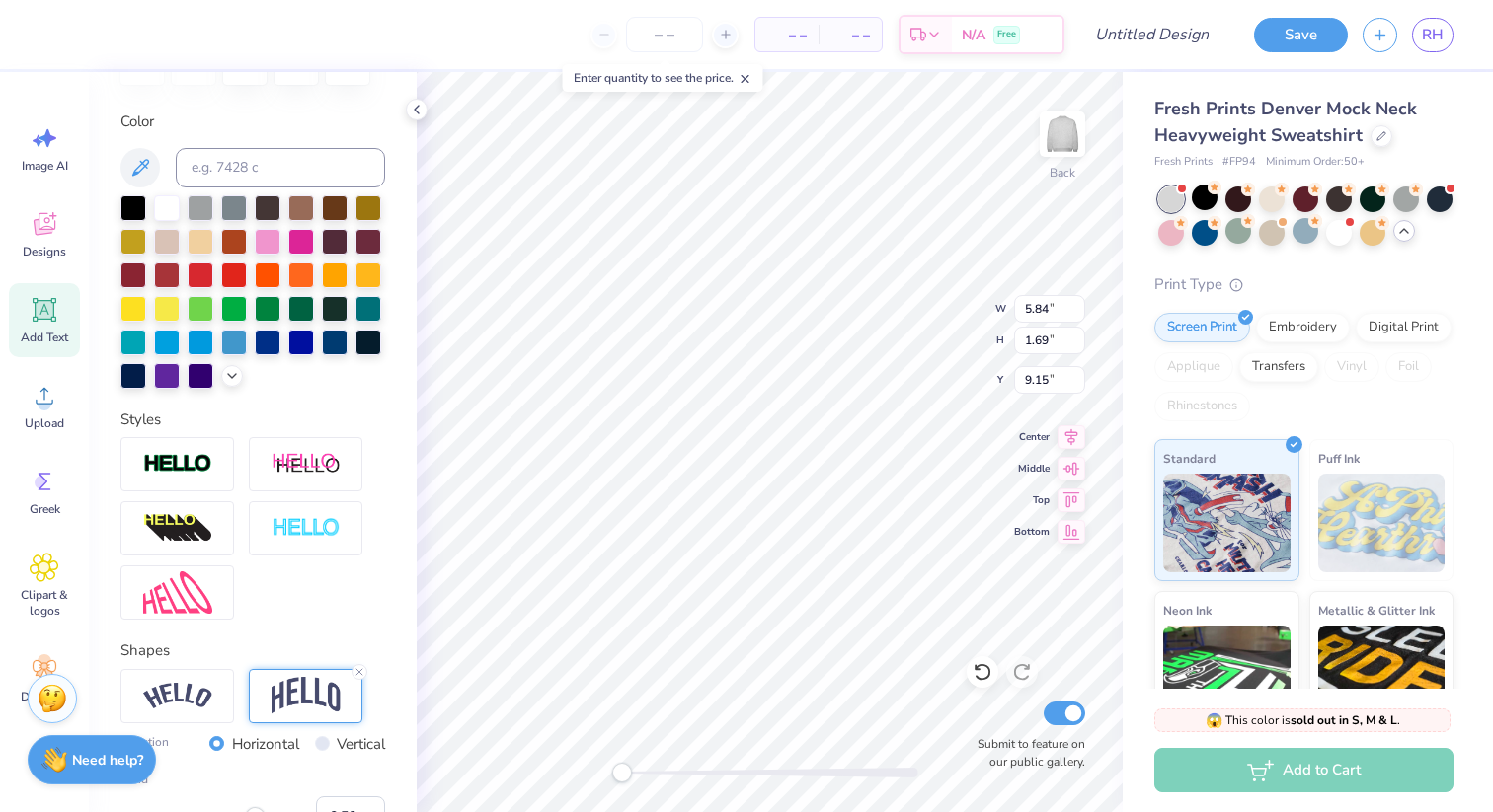
click at [573, 776] on div "Back W 5.84 5.84 " H 1.69 1.69 " Y 9.15 9.15 " Center Middle Top Bottom Submit …" at bounding box center [770, 442] width 706 height 740
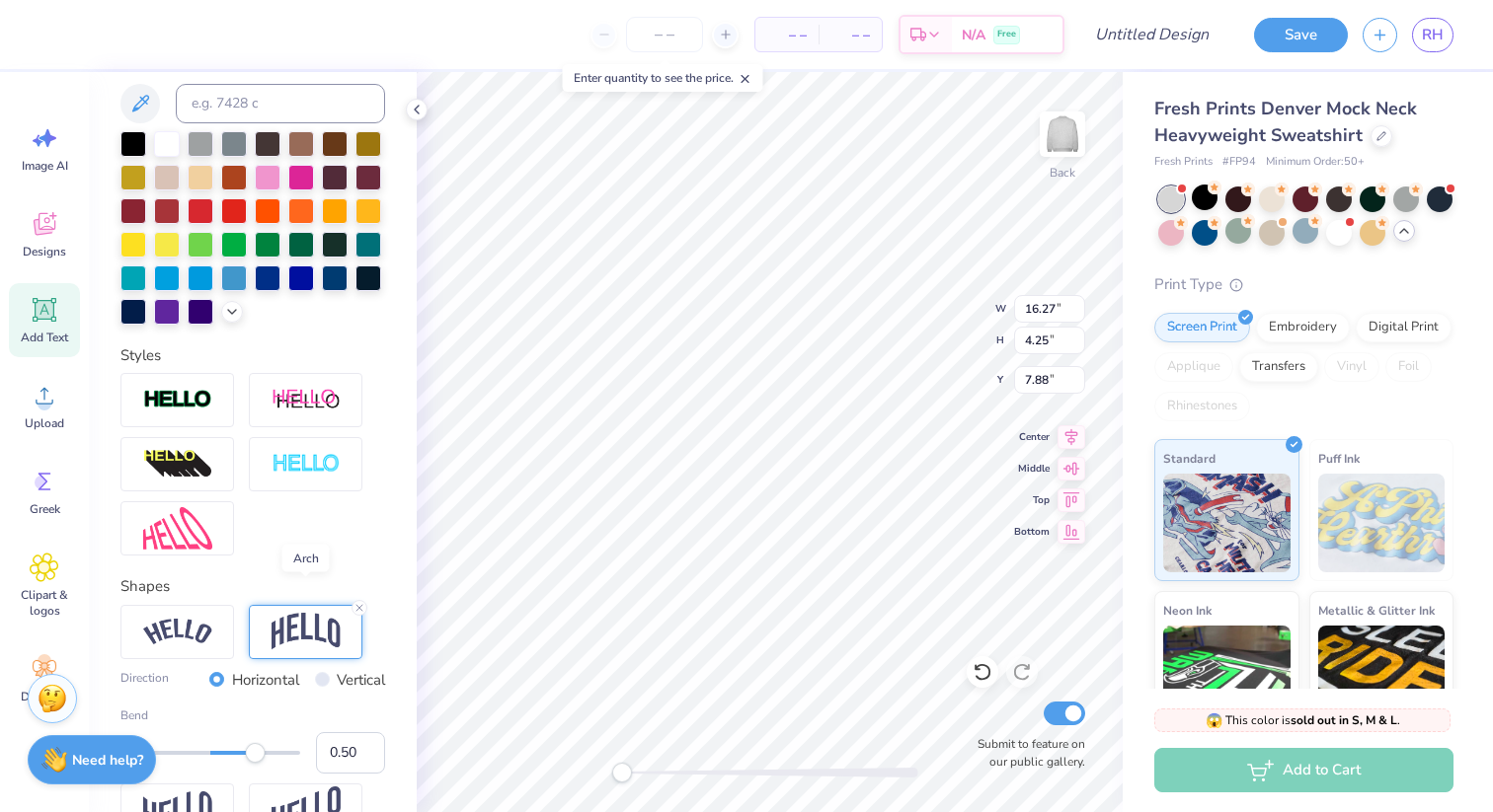
scroll to position [432, 0]
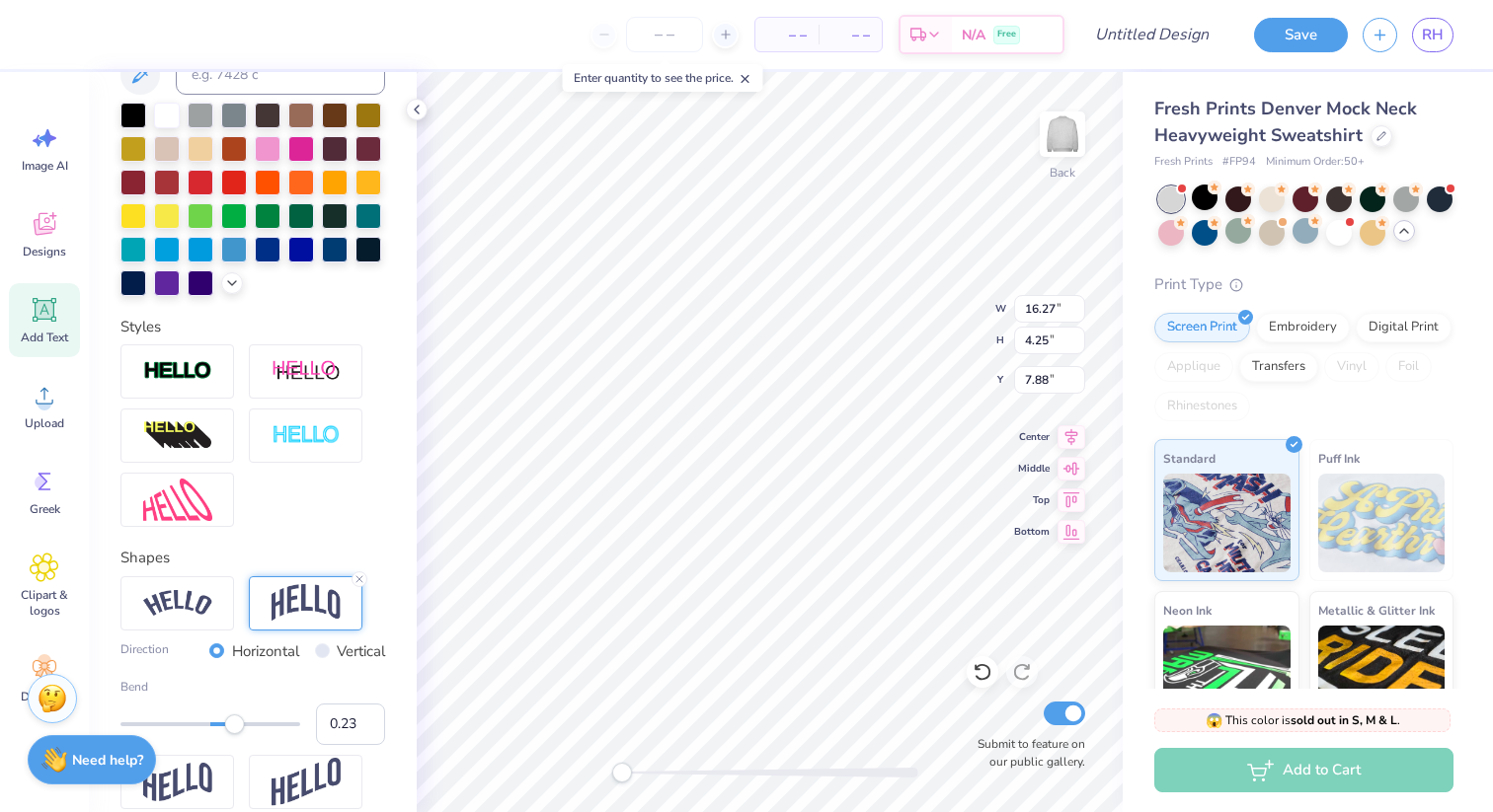
type input "0.22"
drag, startPoint x: 254, startPoint y: 732, endPoint x: 230, endPoint y: 727, distance: 24.2
click at [230, 727] on div "Accessibility label" at bounding box center [230, 725] width 20 height 20
type input "4.02"
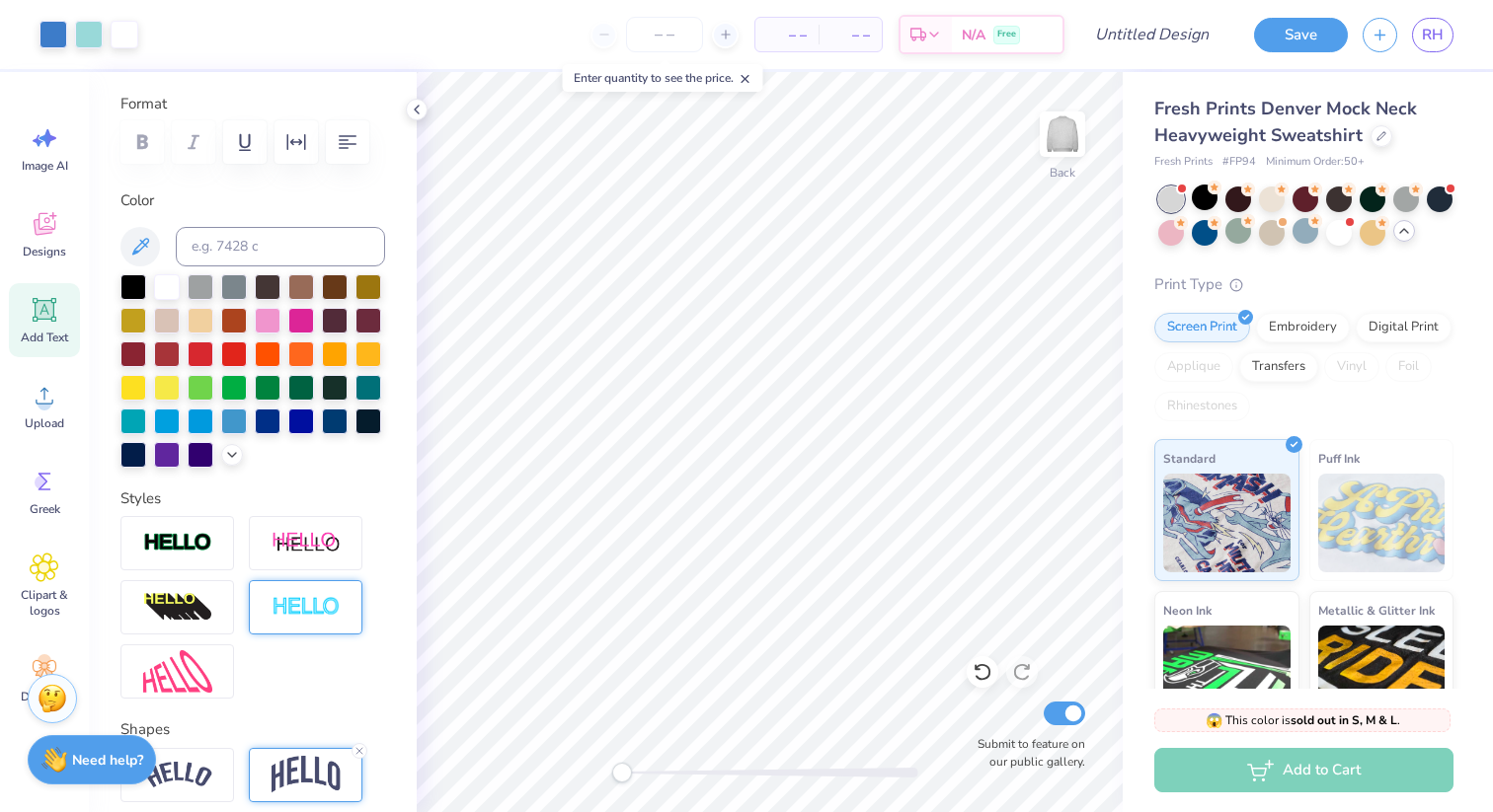
scroll to position [0, 0]
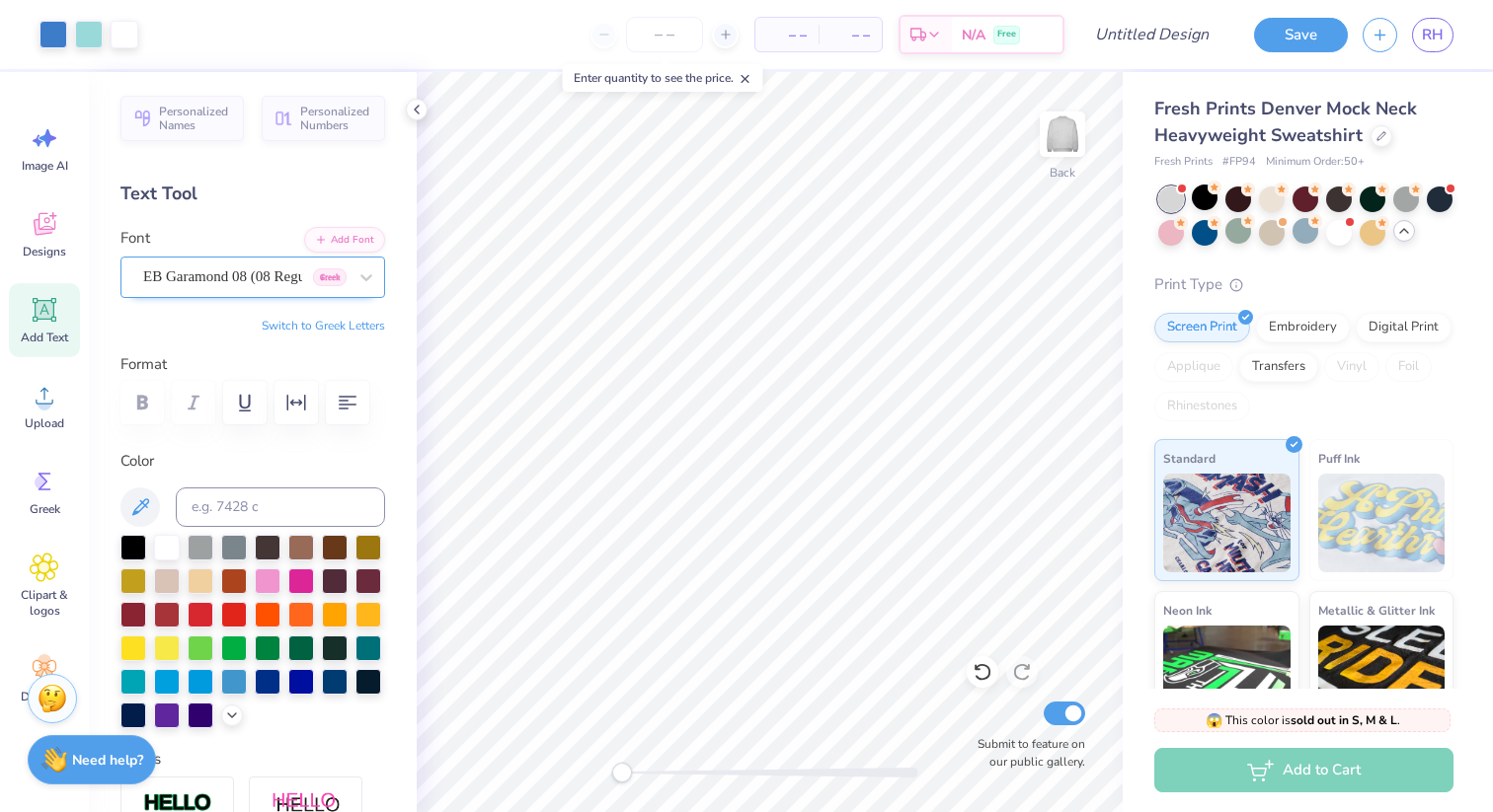
click at [276, 285] on div "EB Garamond 08 (08 Regular) [DEMOGRAPHIC_DATA]" at bounding box center [244, 277] width 207 height 31
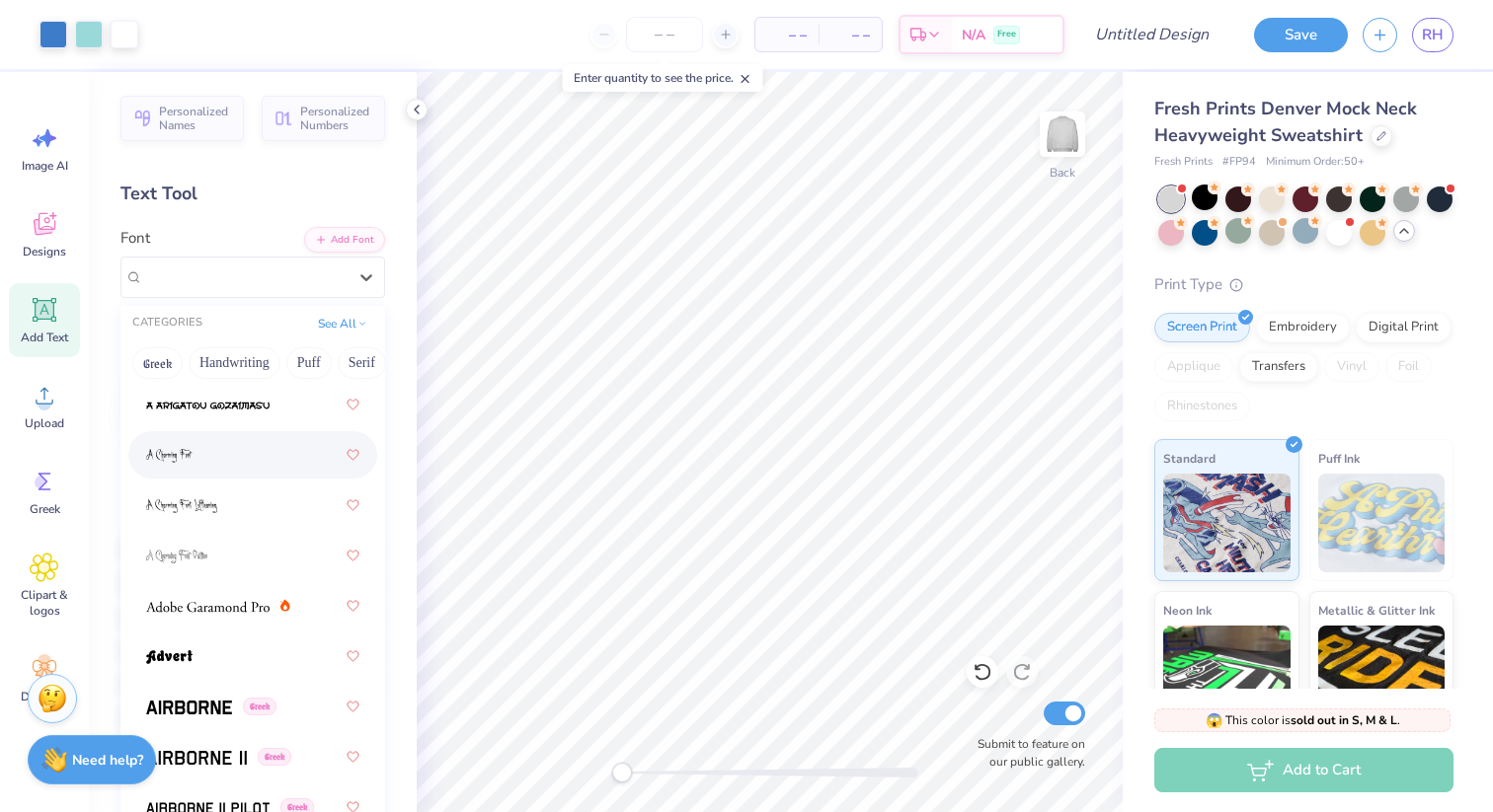
scroll to position [260, 0]
click at [210, 655] on div at bounding box center [252, 655] width 213 height 36
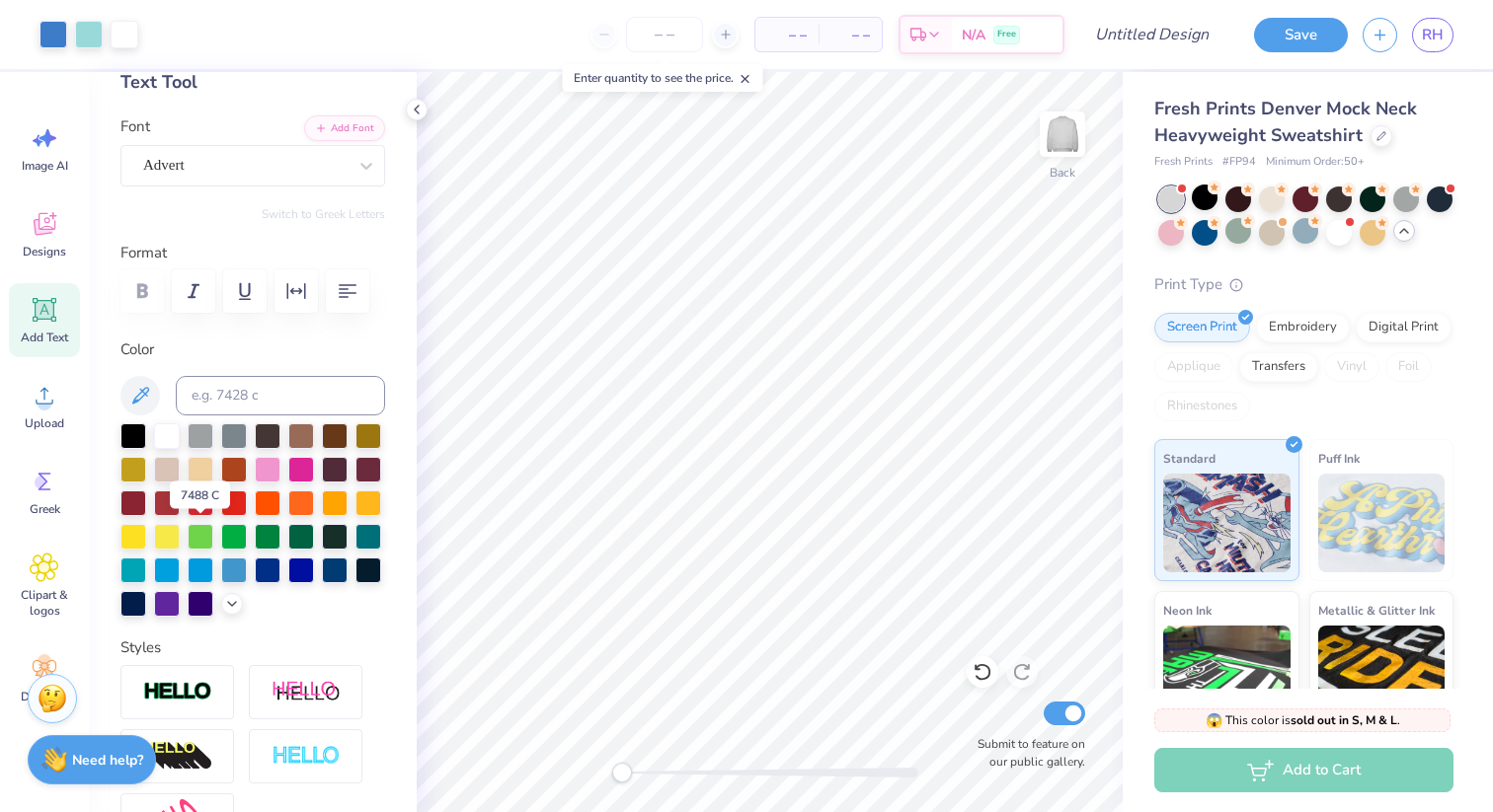
scroll to position [113, 0]
click at [283, 145] on div "Advert" at bounding box center [252, 164] width 265 height 41
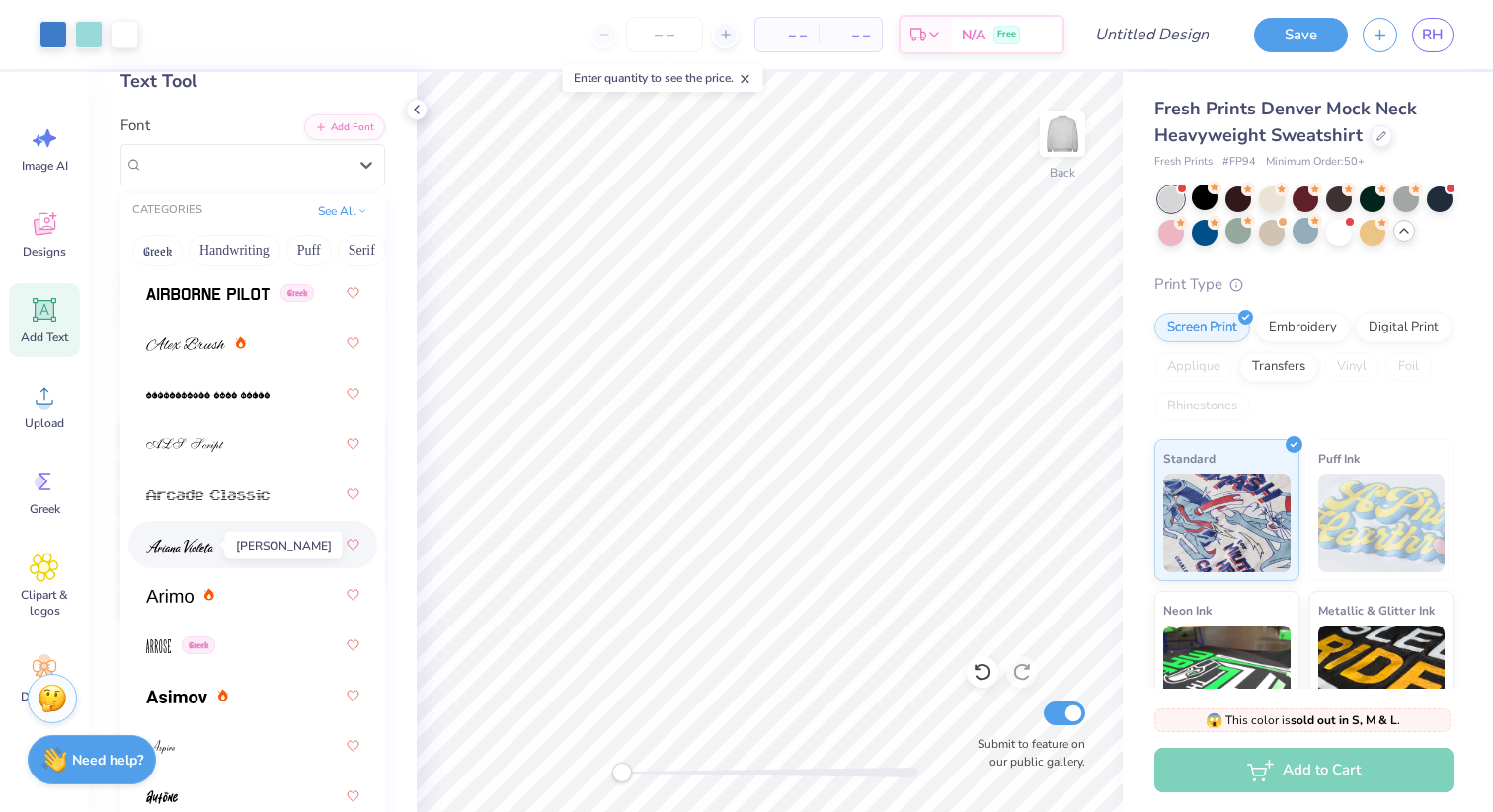
scroll to position [715, 0]
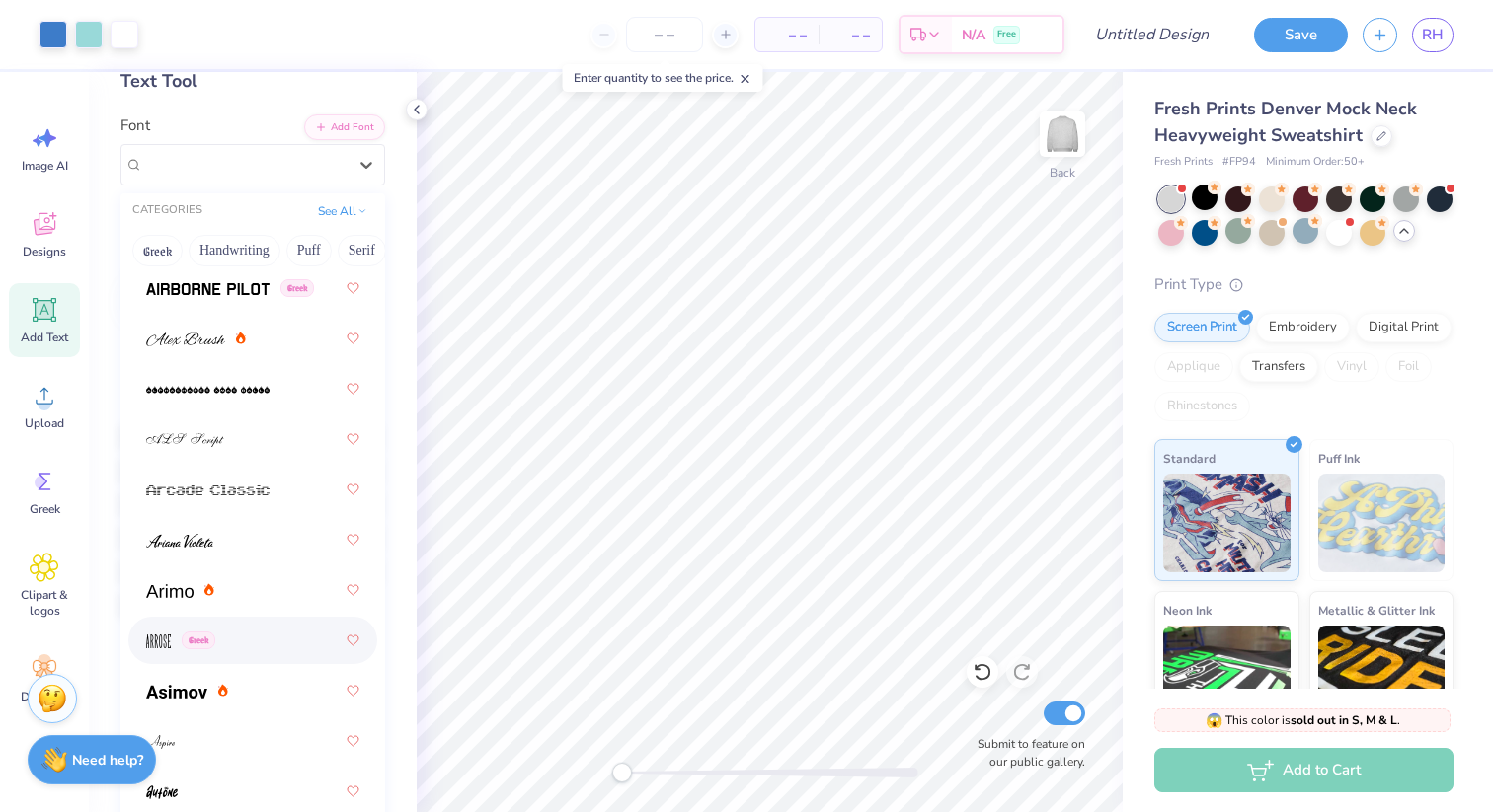
click at [244, 641] on div "Greek" at bounding box center [252, 641] width 213 height 36
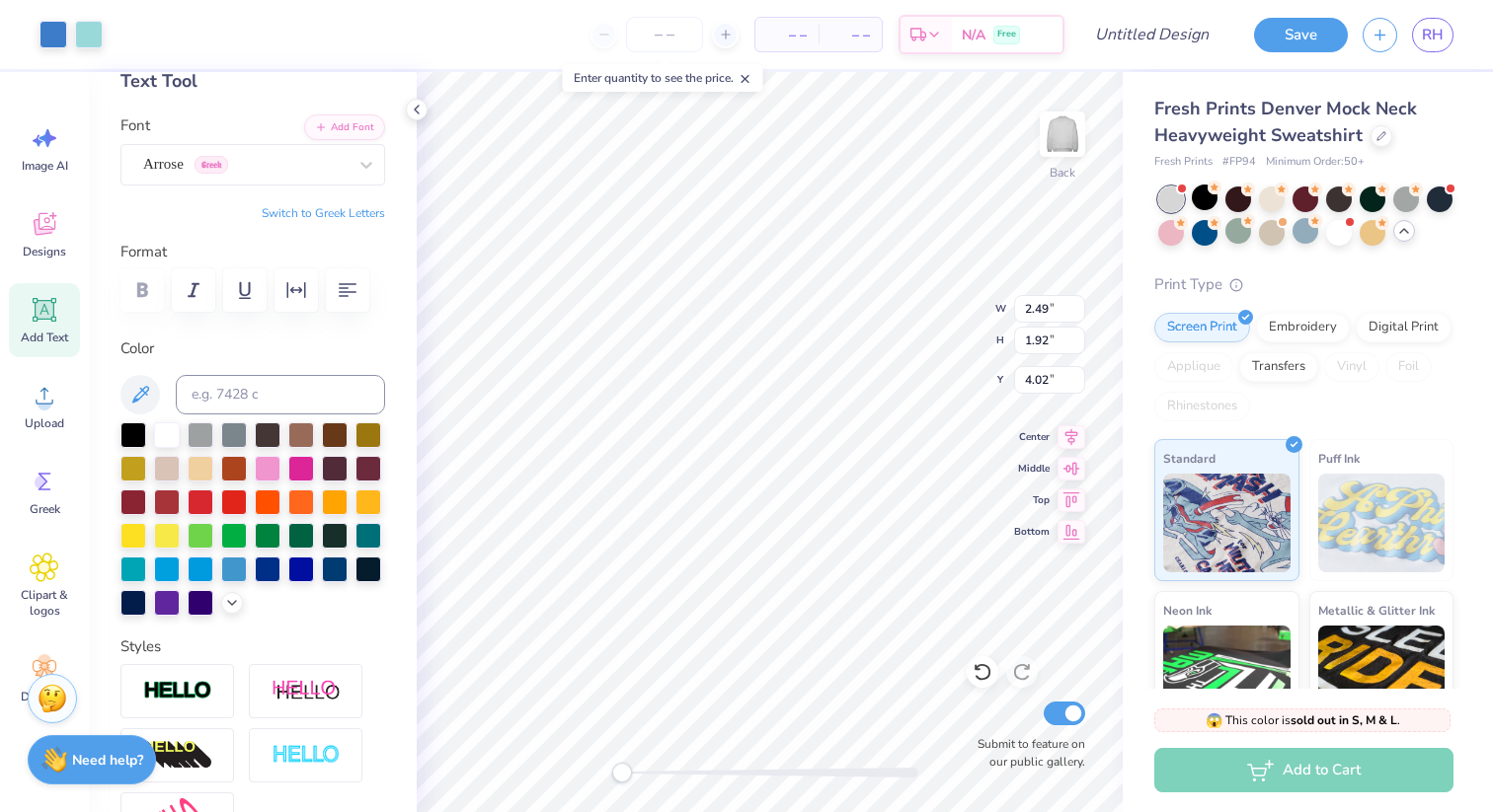
type input "4.30"
click at [365, 174] on icon at bounding box center [366, 165] width 20 height 20
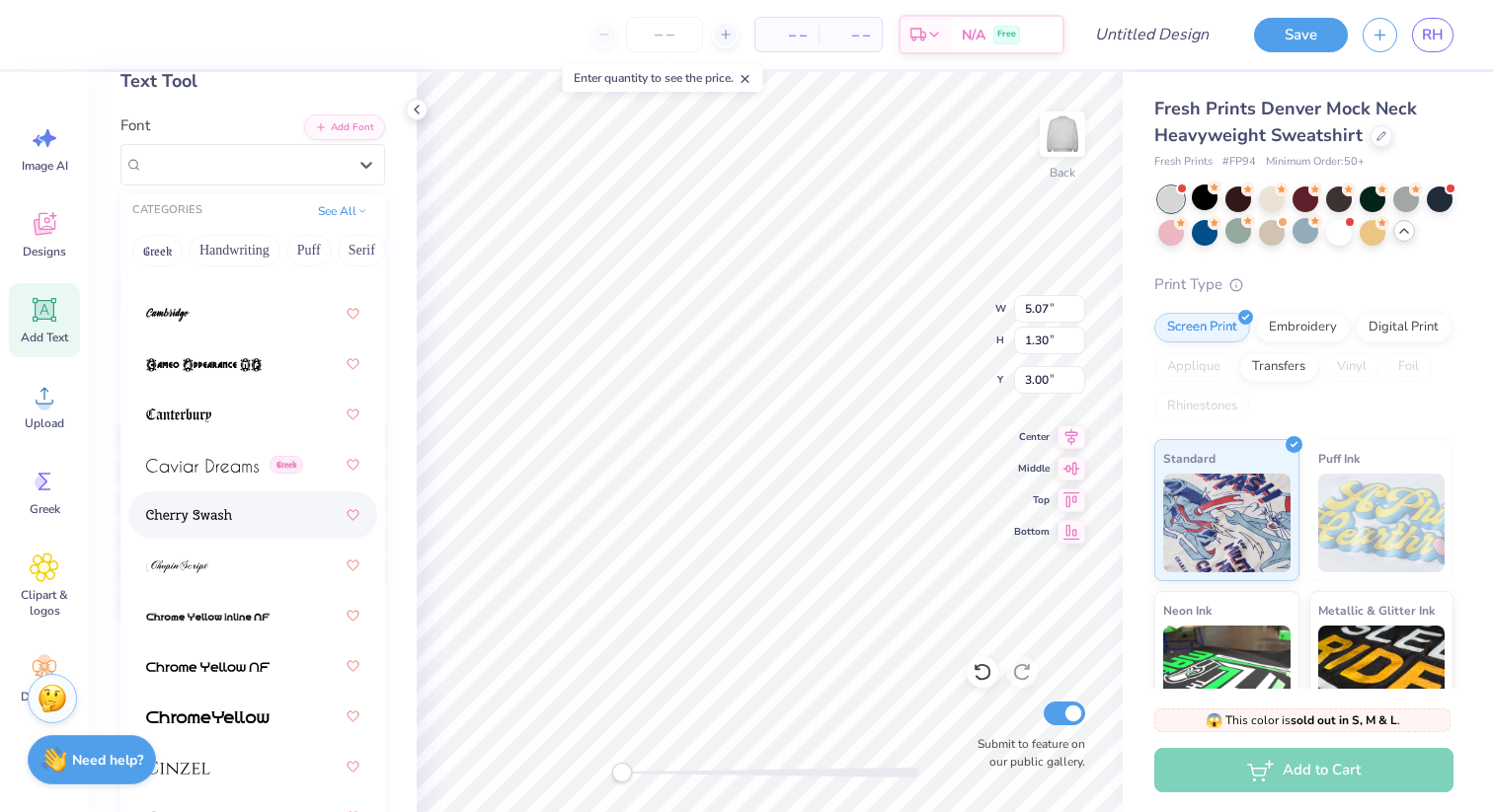
scroll to position [2963, 0]
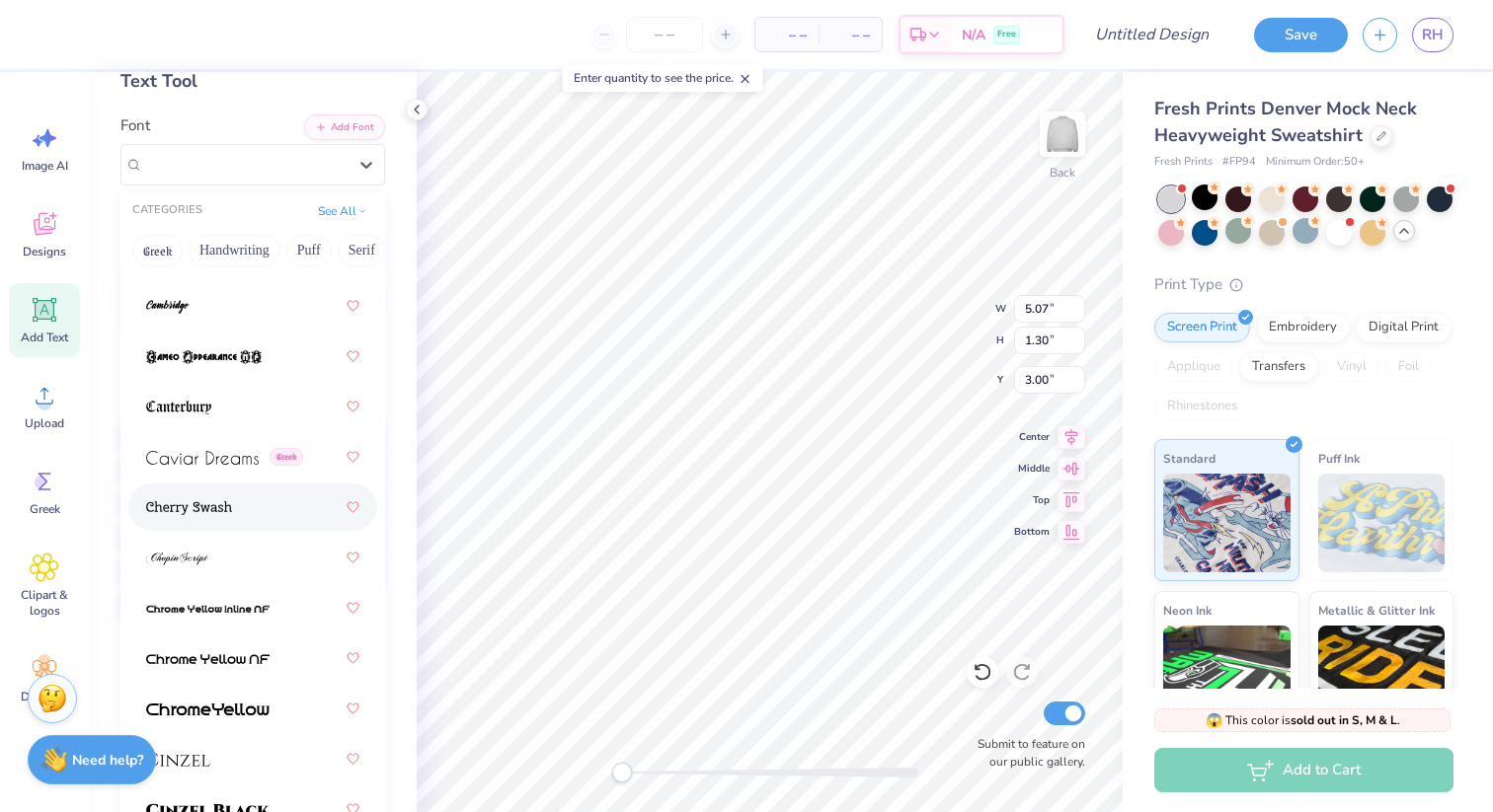
click at [241, 512] on div at bounding box center [252, 508] width 213 height 36
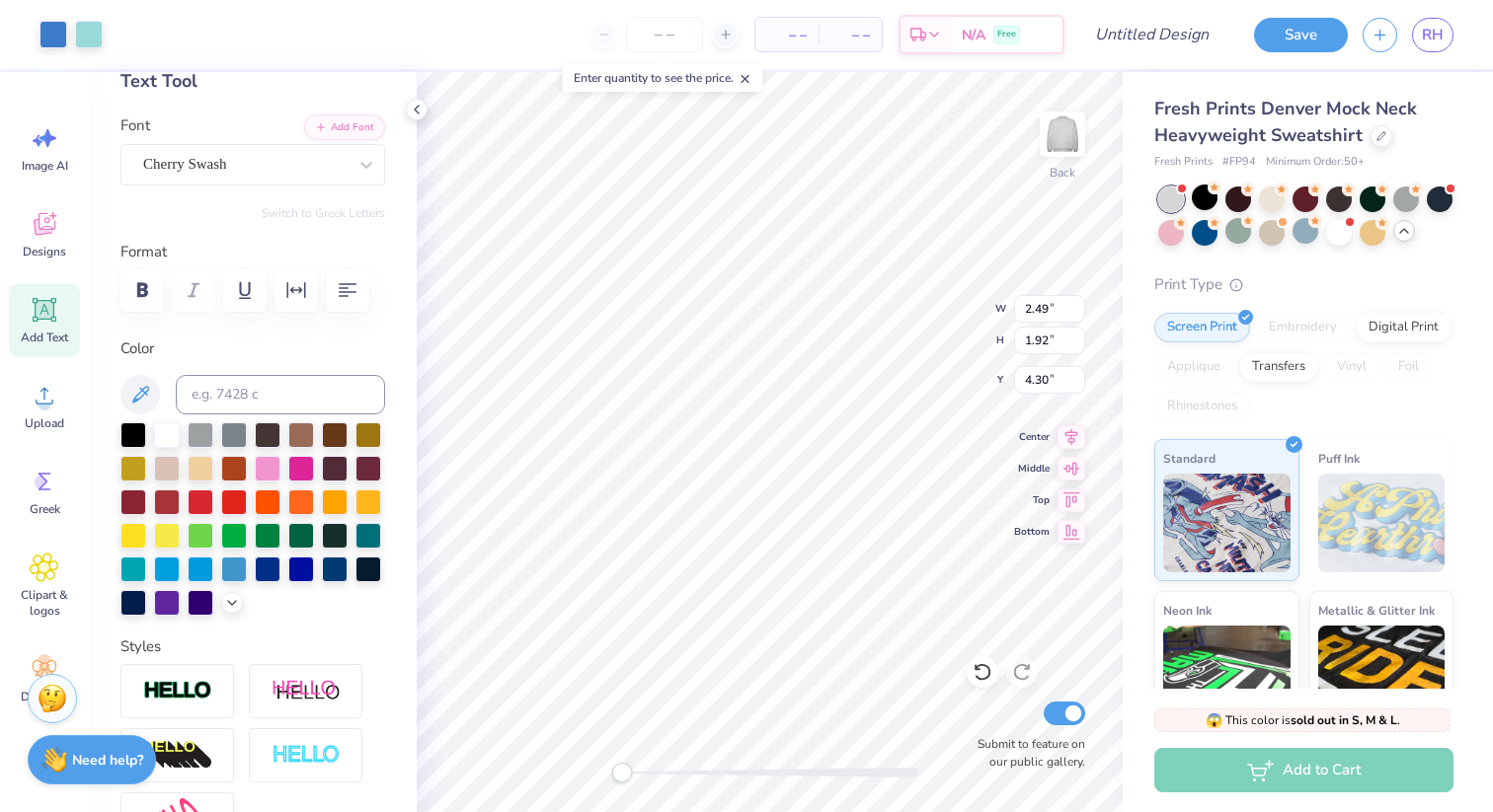
type input "3.96"
click at [361, 123] on button "Add Font" at bounding box center [344, 126] width 81 height 26
click at [235, 163] on div "Cherry Swash" at bounding box center [244, 164] width 207 height 31
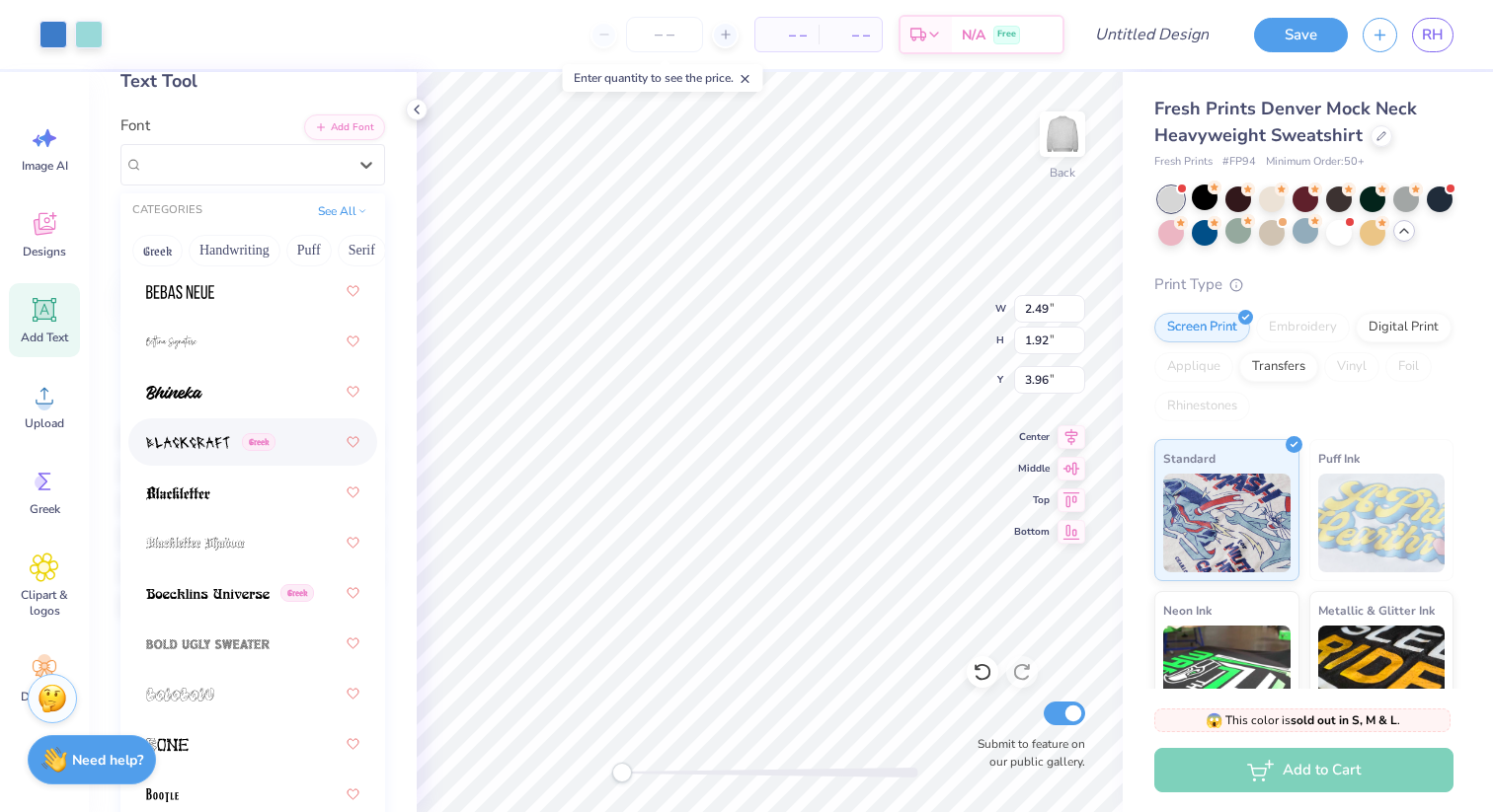
scroll to position [1421, 0]
type input "12.64"
type input "1.73"
type input "2.79"
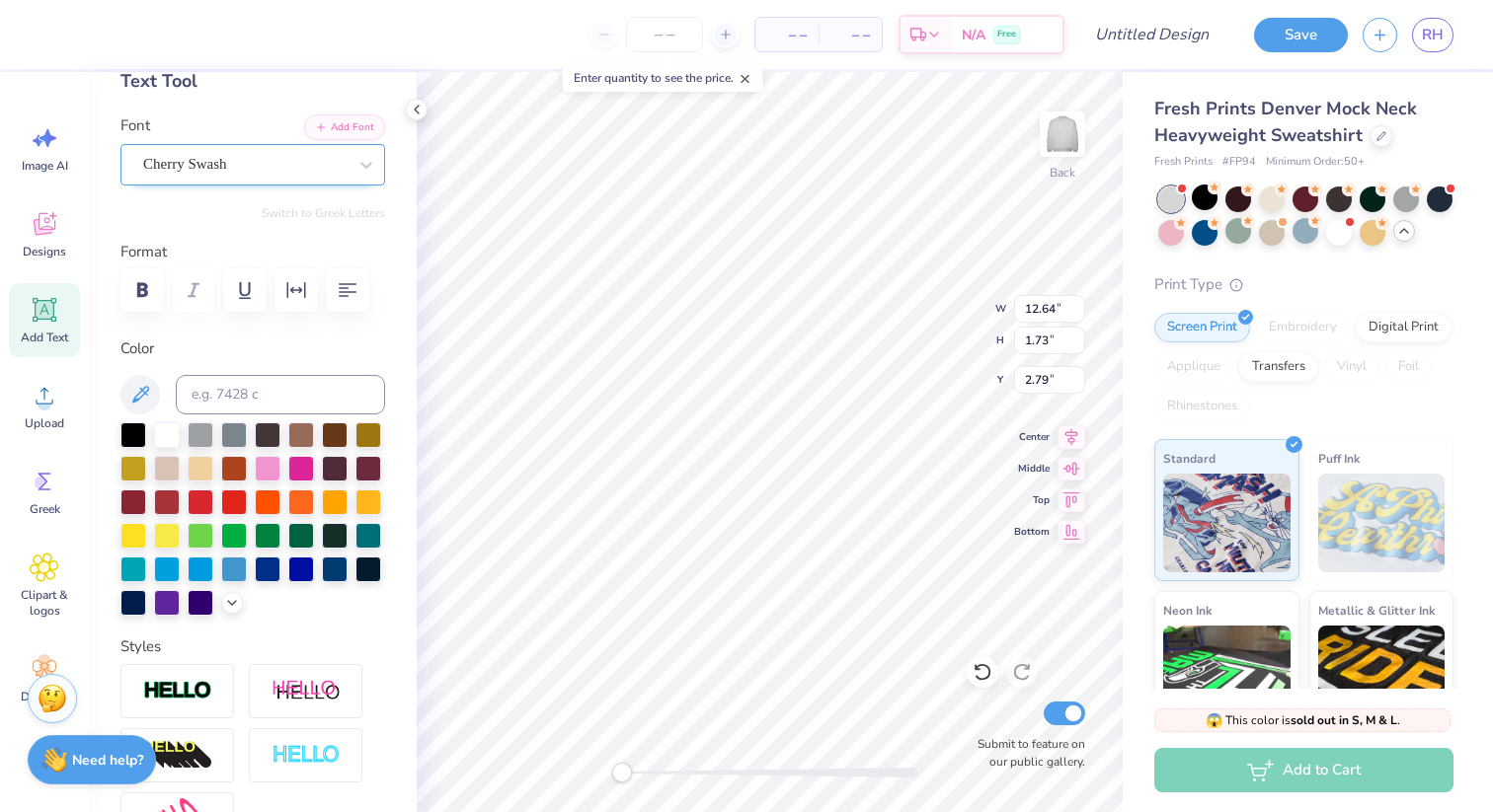
click at [278, 171] on div "Cherry Swash" at bounding box center [244, 164] width 207 height 31
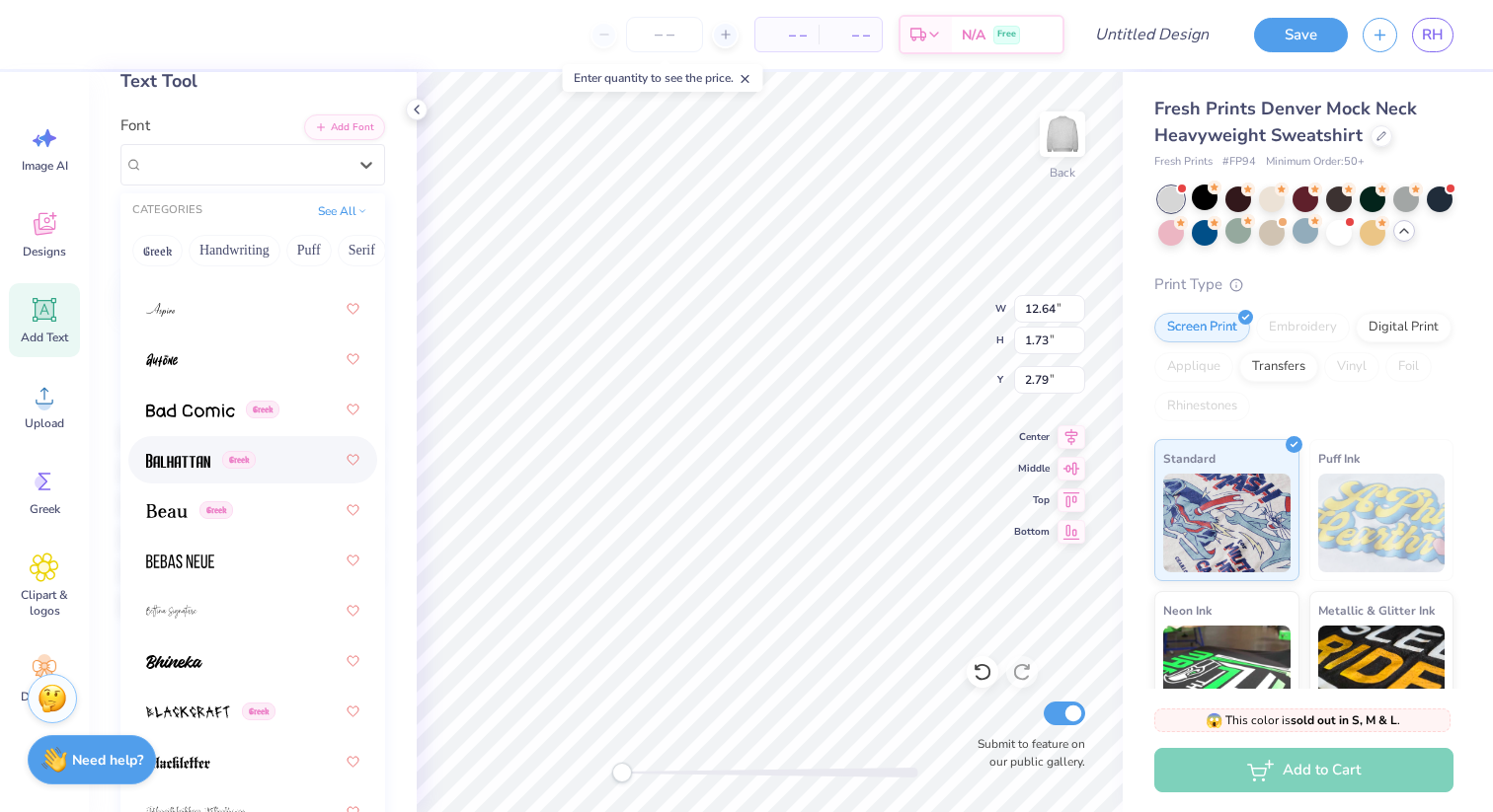
scroll to position [1148, 0]
click at [182, 503] on img at bounding box center [166, 510] width 41 height 14
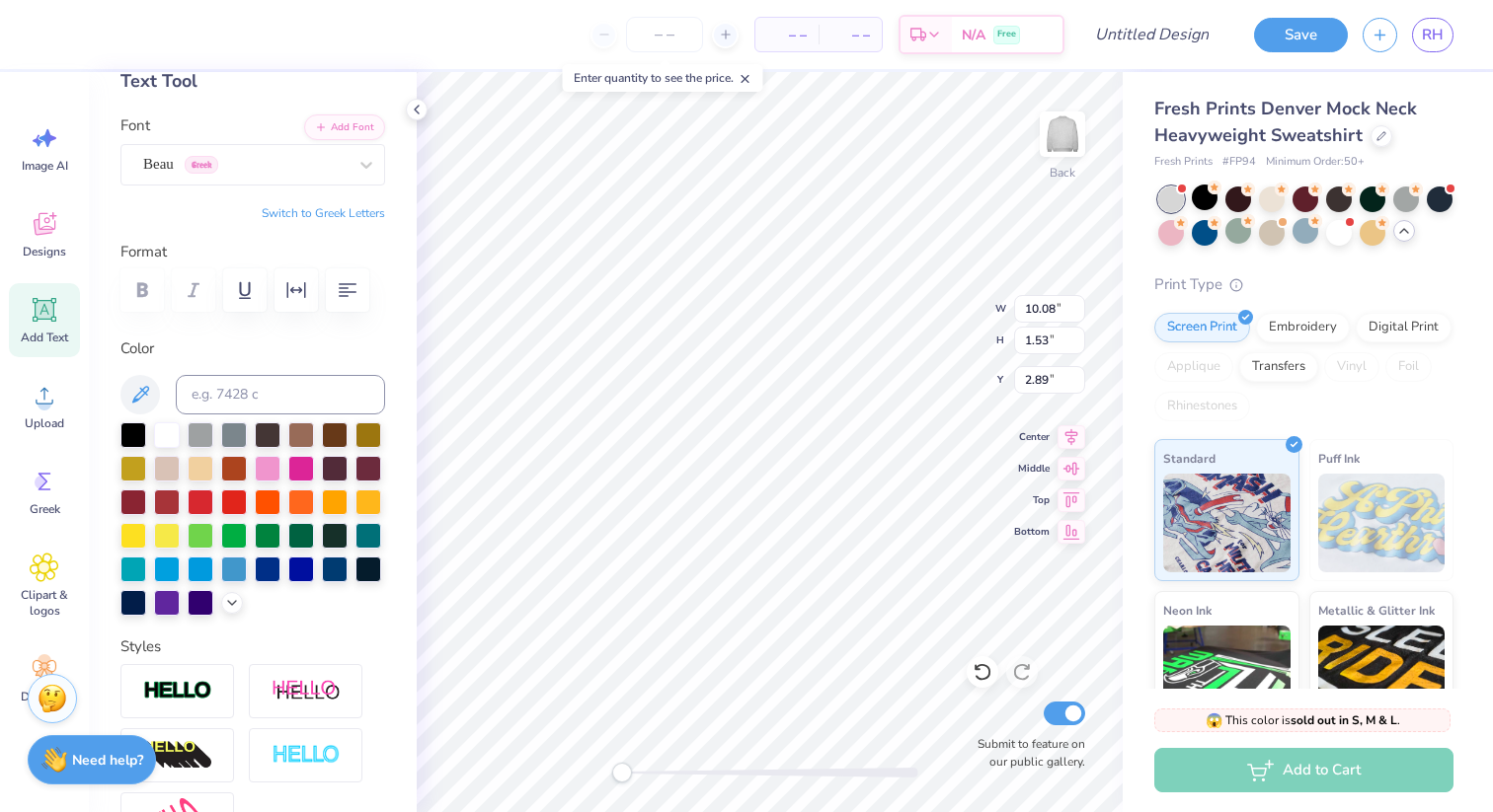
click at [134, 280] on div at bounding box center [252, 290] width 265 height 43
type input "3.78"
click at [40, 325] on div "Add Text" at bounding box center [44, 320] width 71 height 74
type textarea "est"
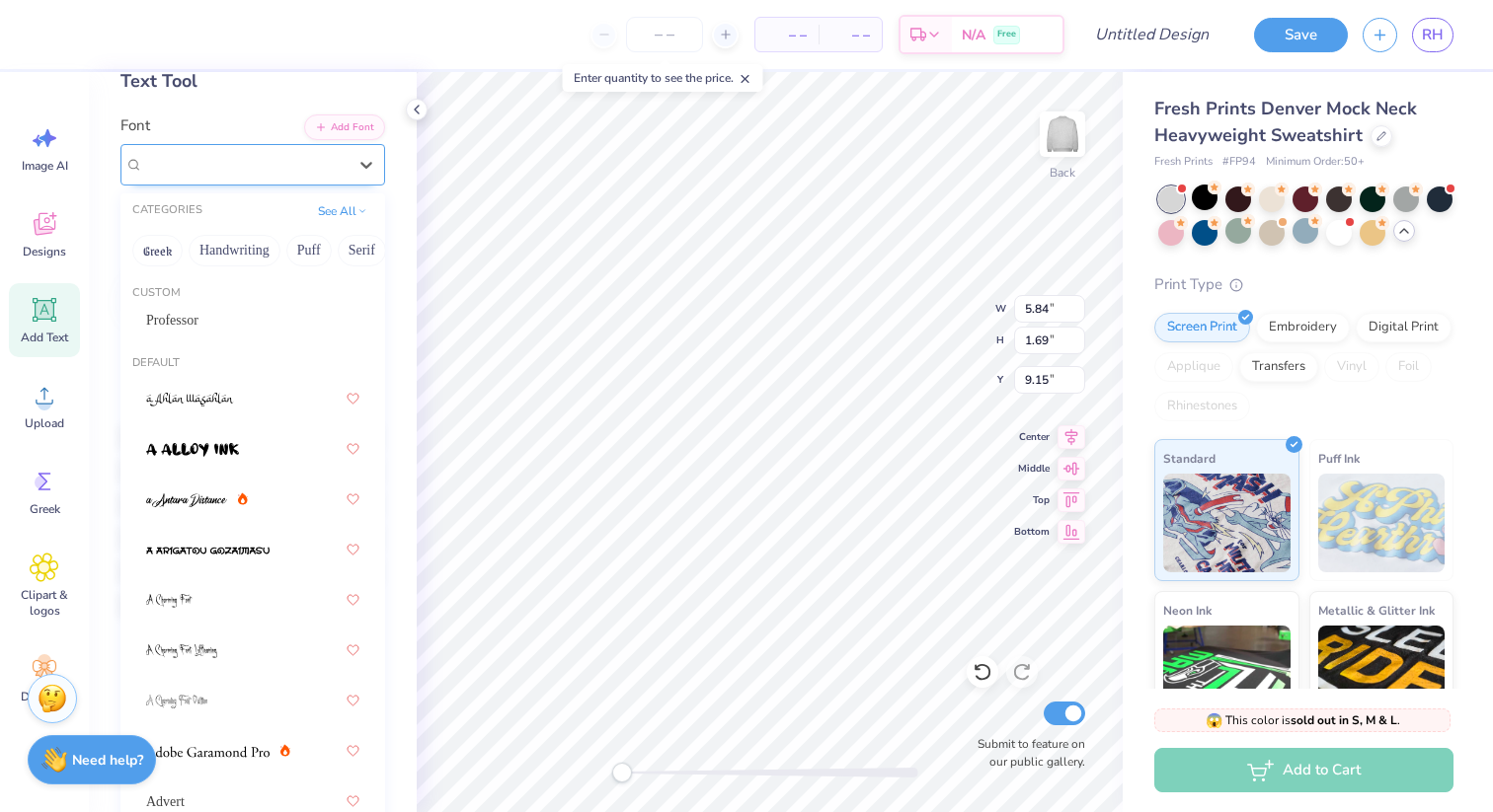
click at [275, 152] on div "Super Dream" at bounding box center [244, 164] width 207 height 31
click at [233, 326] on div "Professor" at bounding box center [252, 320] width 213 height 21
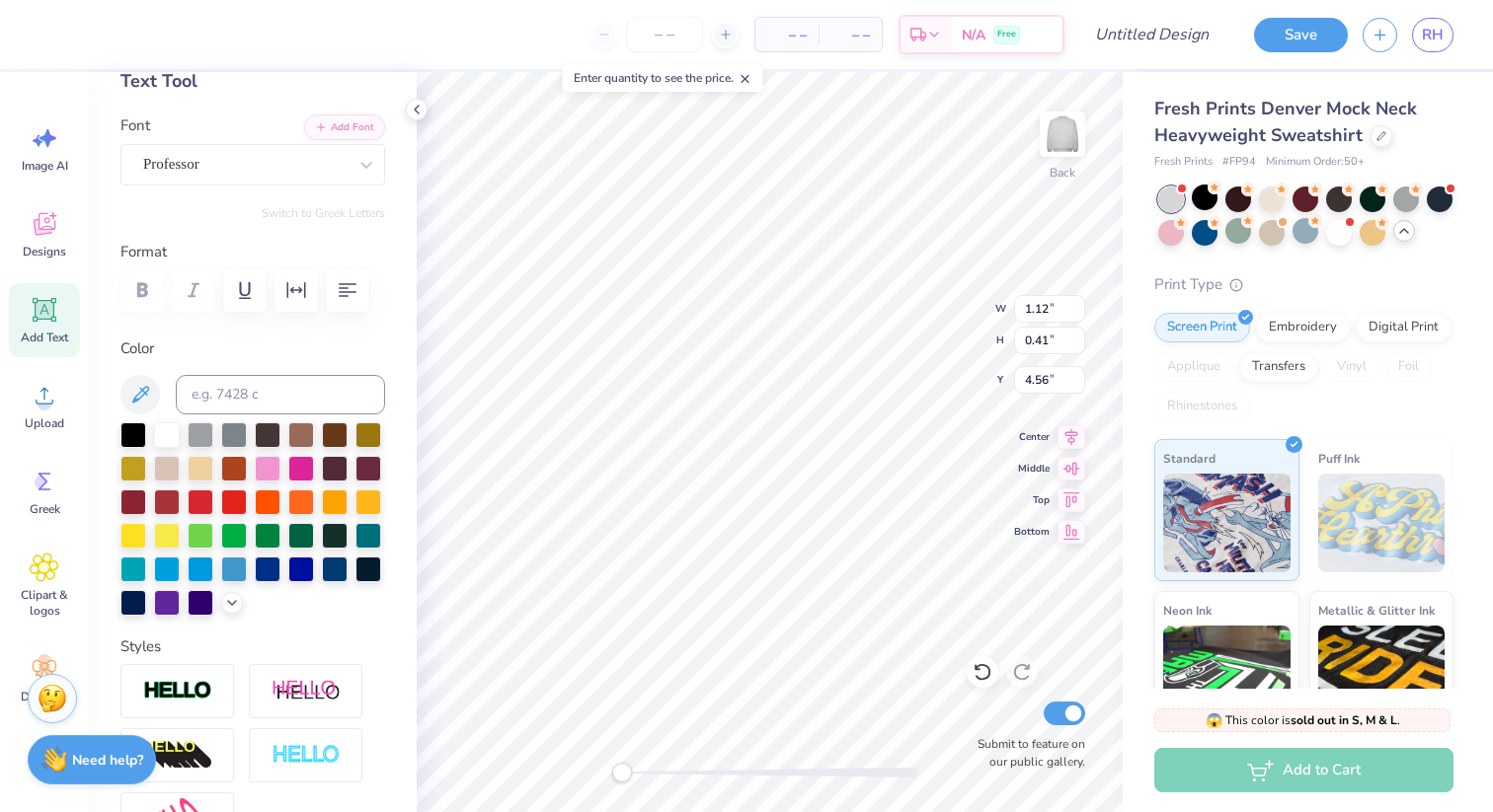
type textarea "est."
click at [51, 319] on icon at bounding box center [45, 310] width 24 height 24
type textarea "1983"
click at [210, 169] on div "Super Dream" at bounding box center [244, 164] width 207 height 31
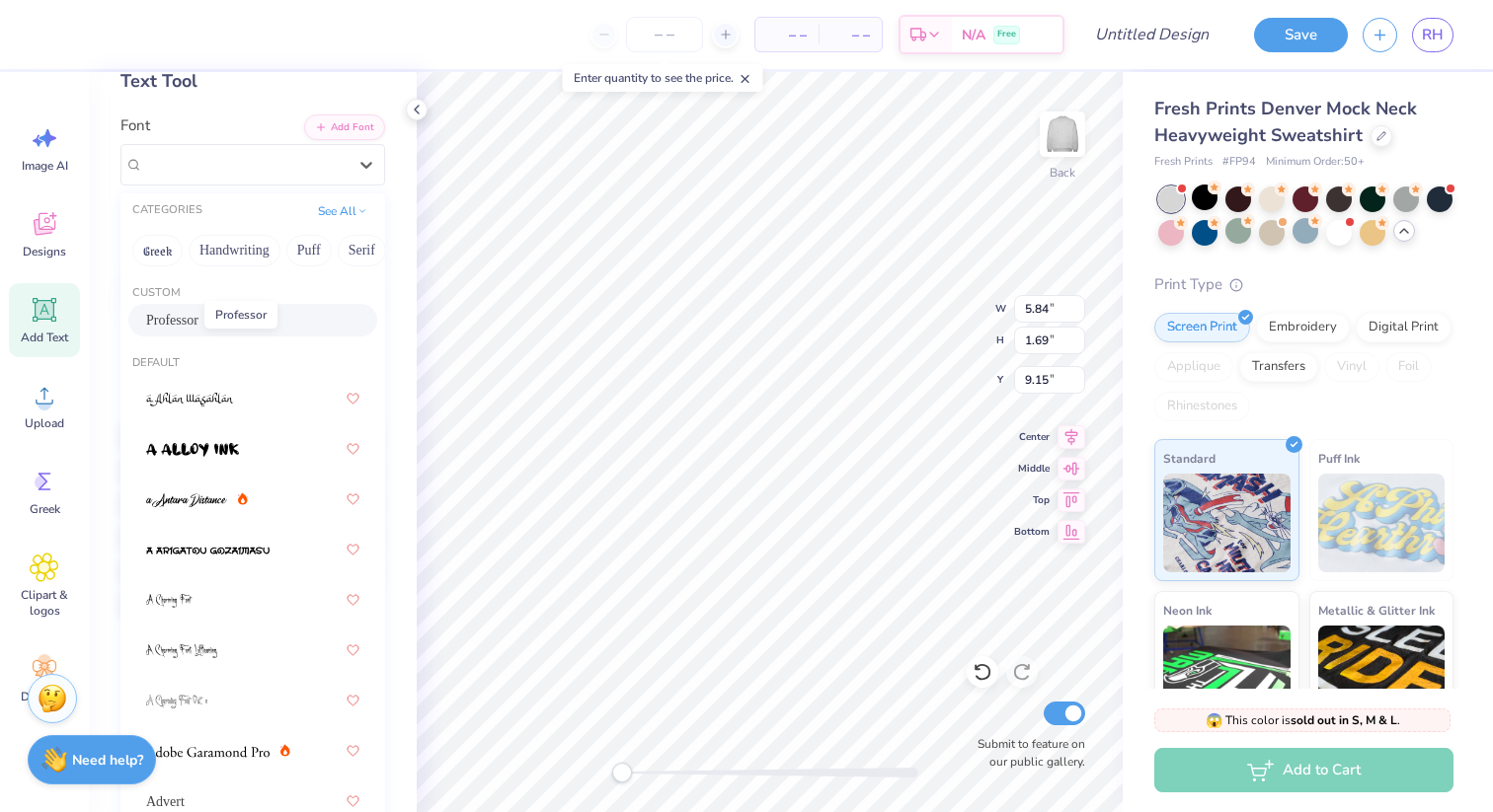
click at [187, 321] on span "Professor" at bounding box center [172, 320] width 52 height 21
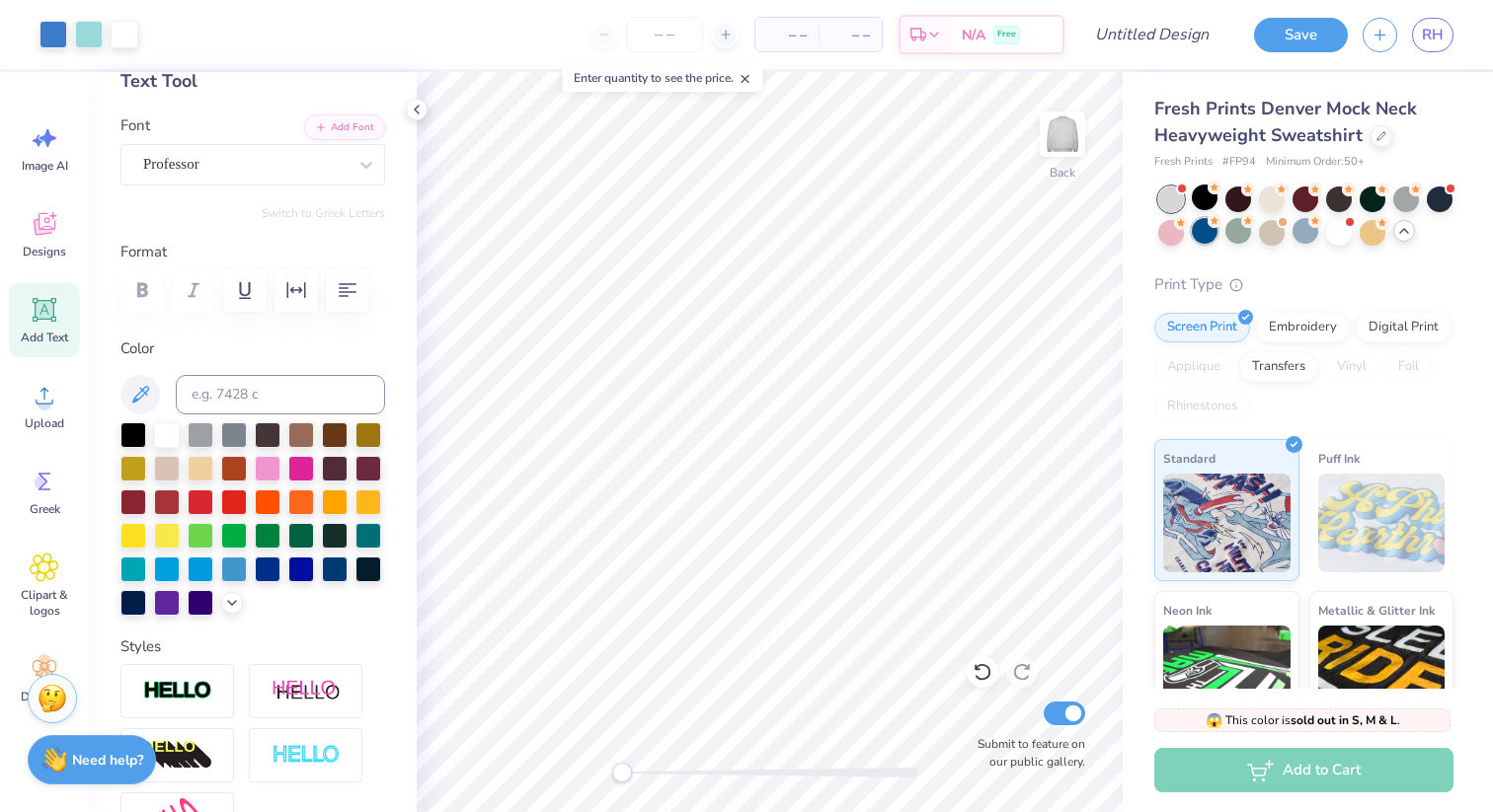
click at [1204, 240] on div at bounding box center [1205, 231] width 26 height 26
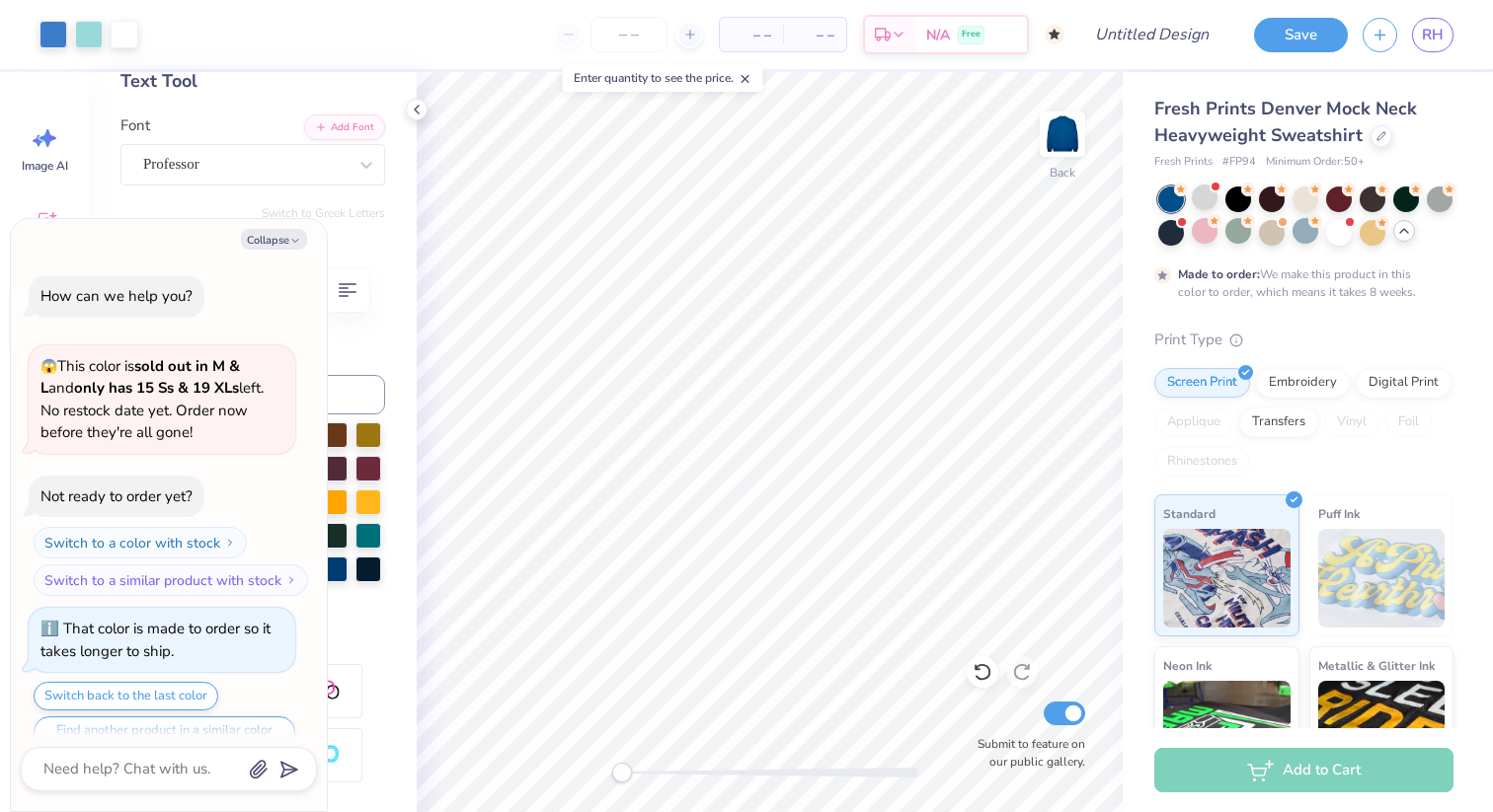
scroll to position [579, 0]
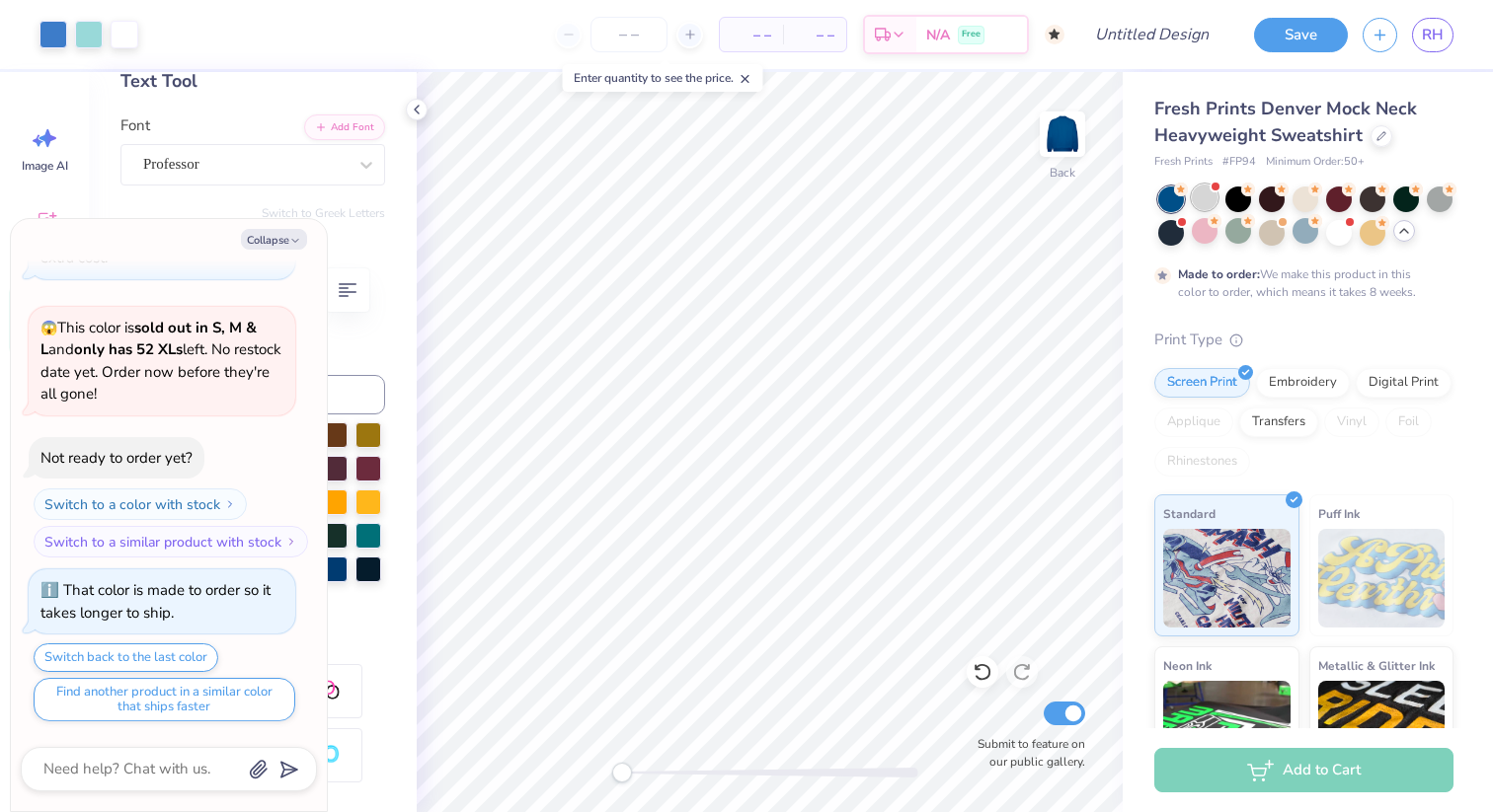
click at [1206, 197] on div at bounding box center [1205, 198] width 26 height 26
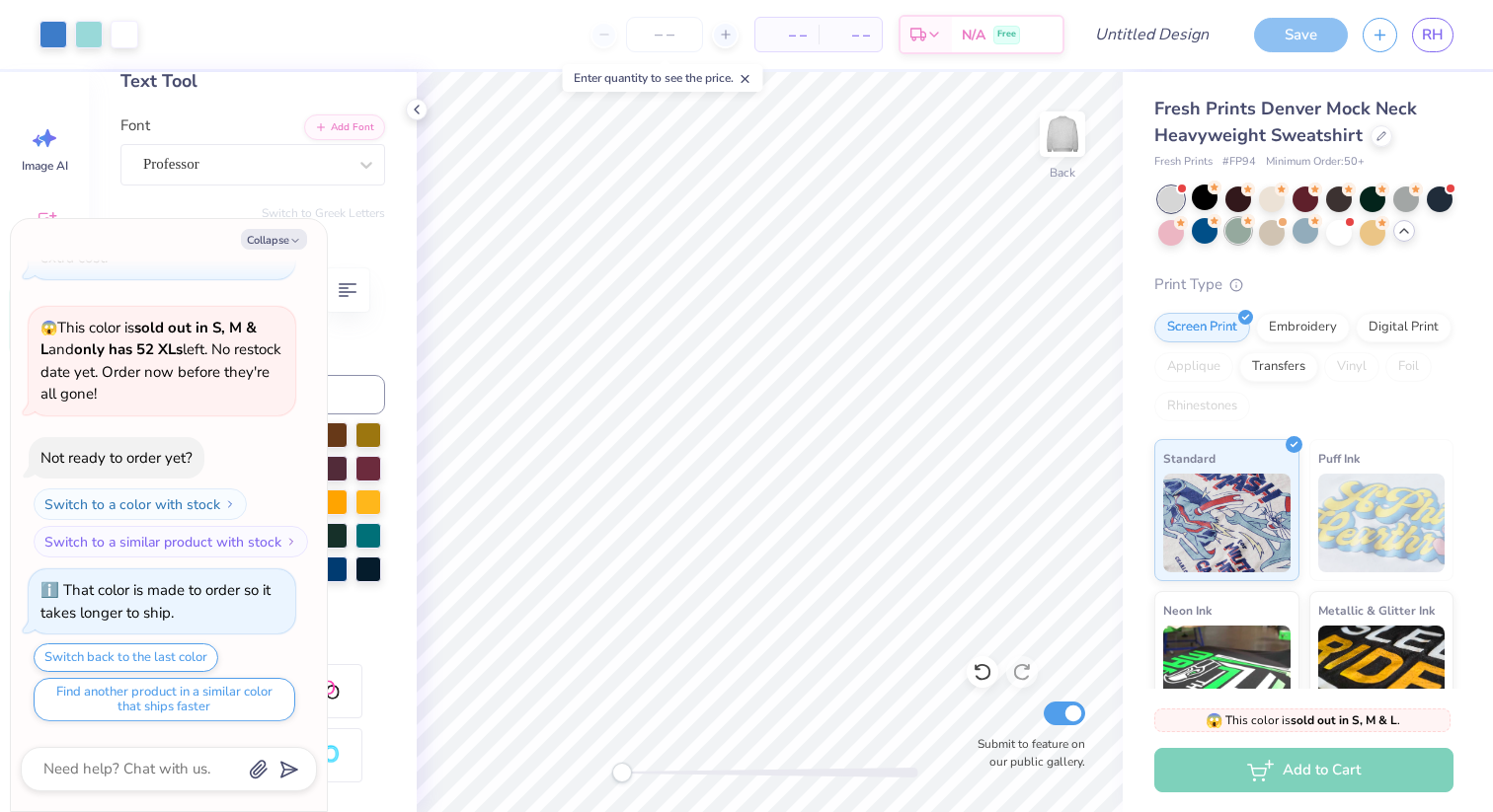
scroll to position [957, 0]
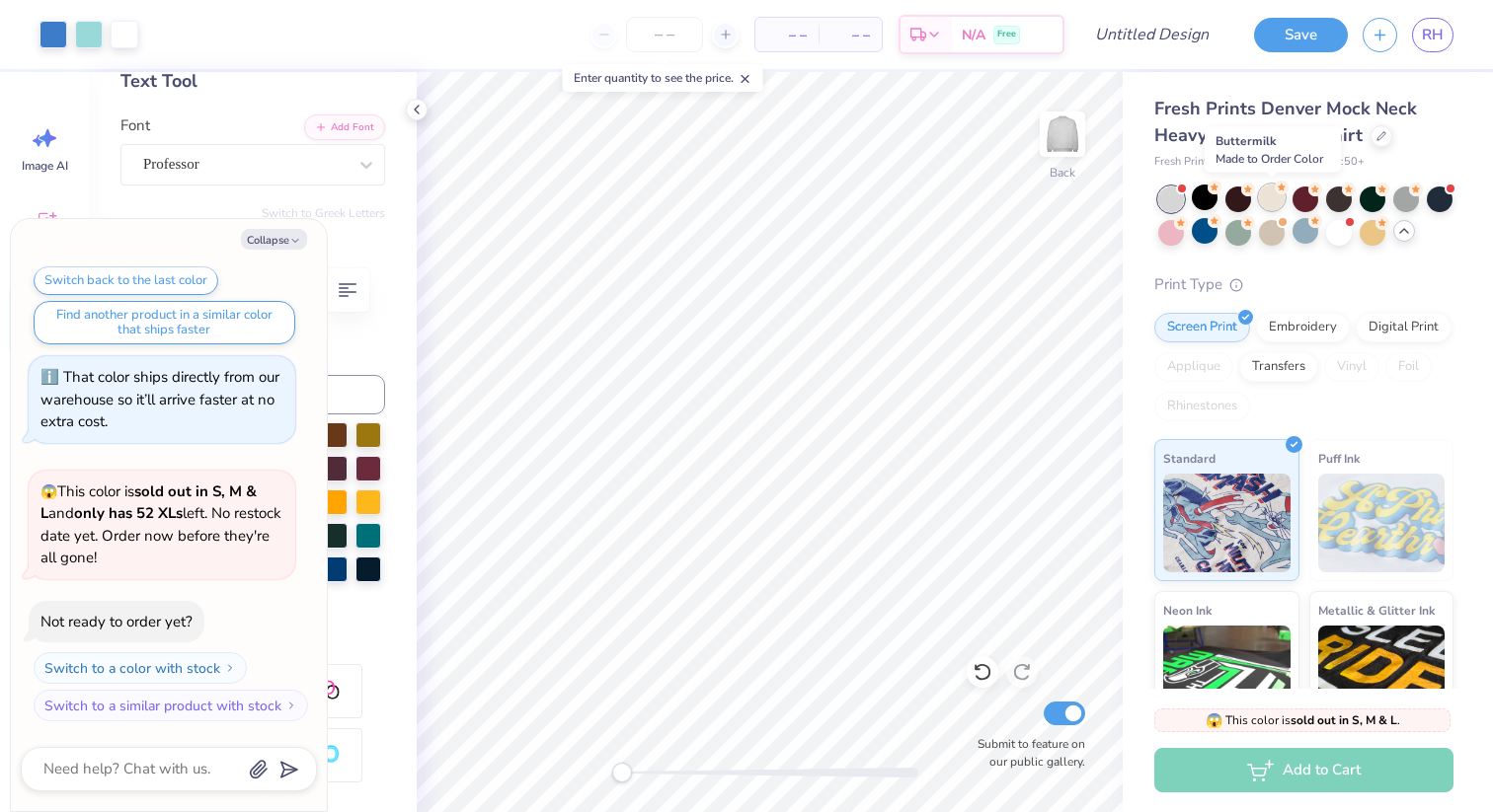
click at [1272, 197] on div at bounding box center [1272, 198] width 26 height 26
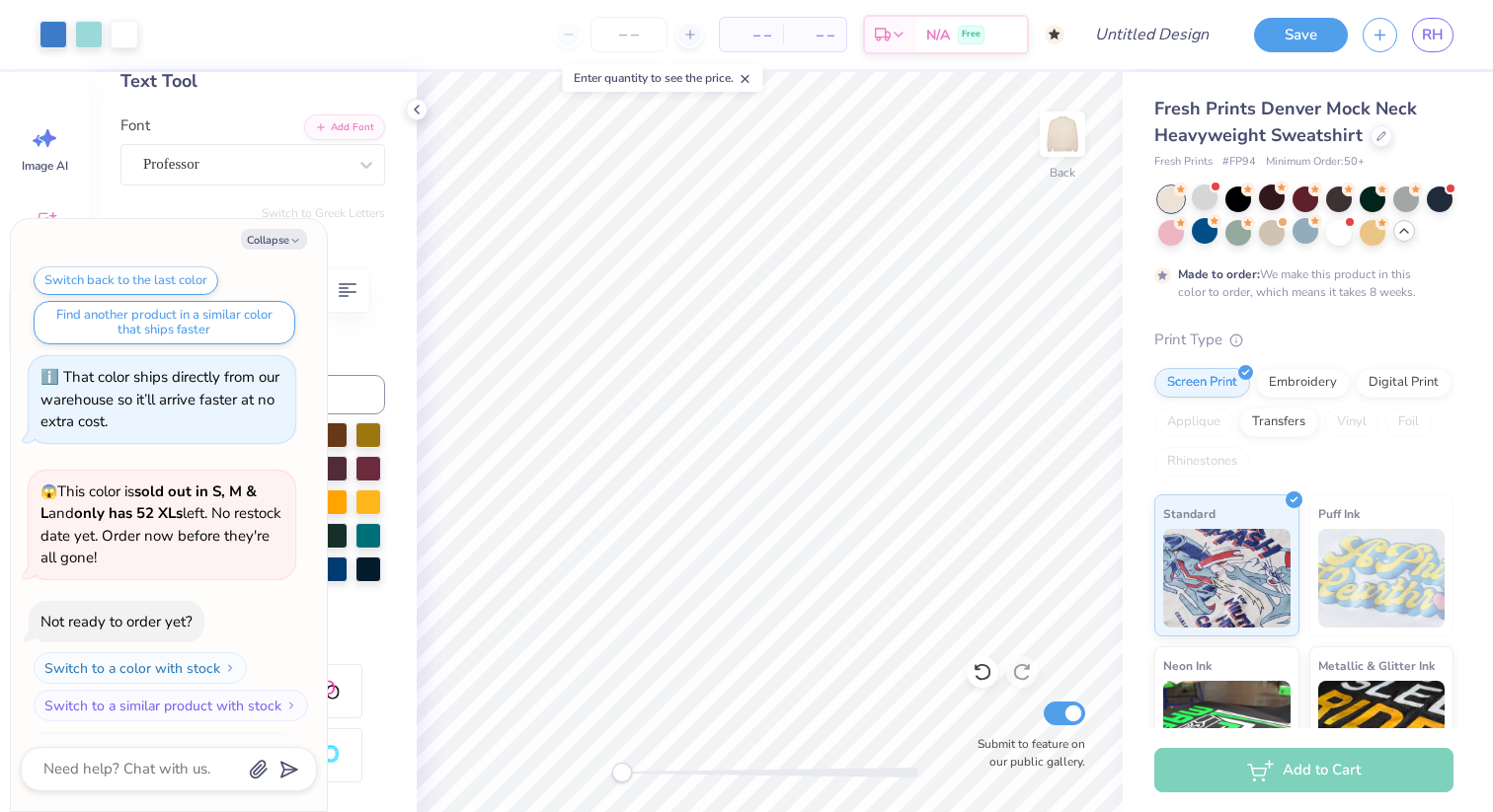
scroll to position [1120, 0]
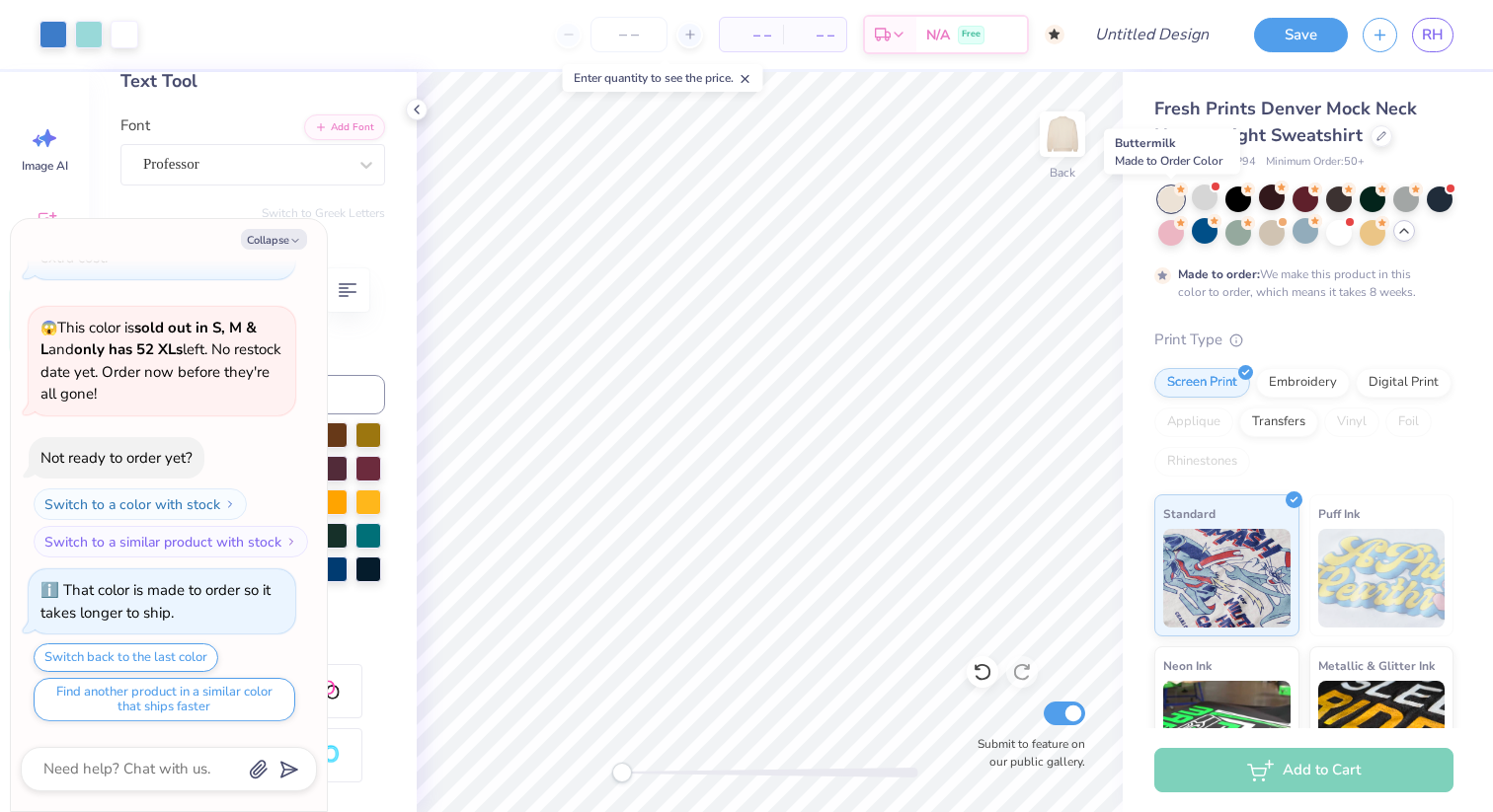
click at [1165, 201] on div at bounding box center [1171, 200] width 26 height 26
click at [1334, 230] on div at bounding box center [1339, 231] width 26 height 26
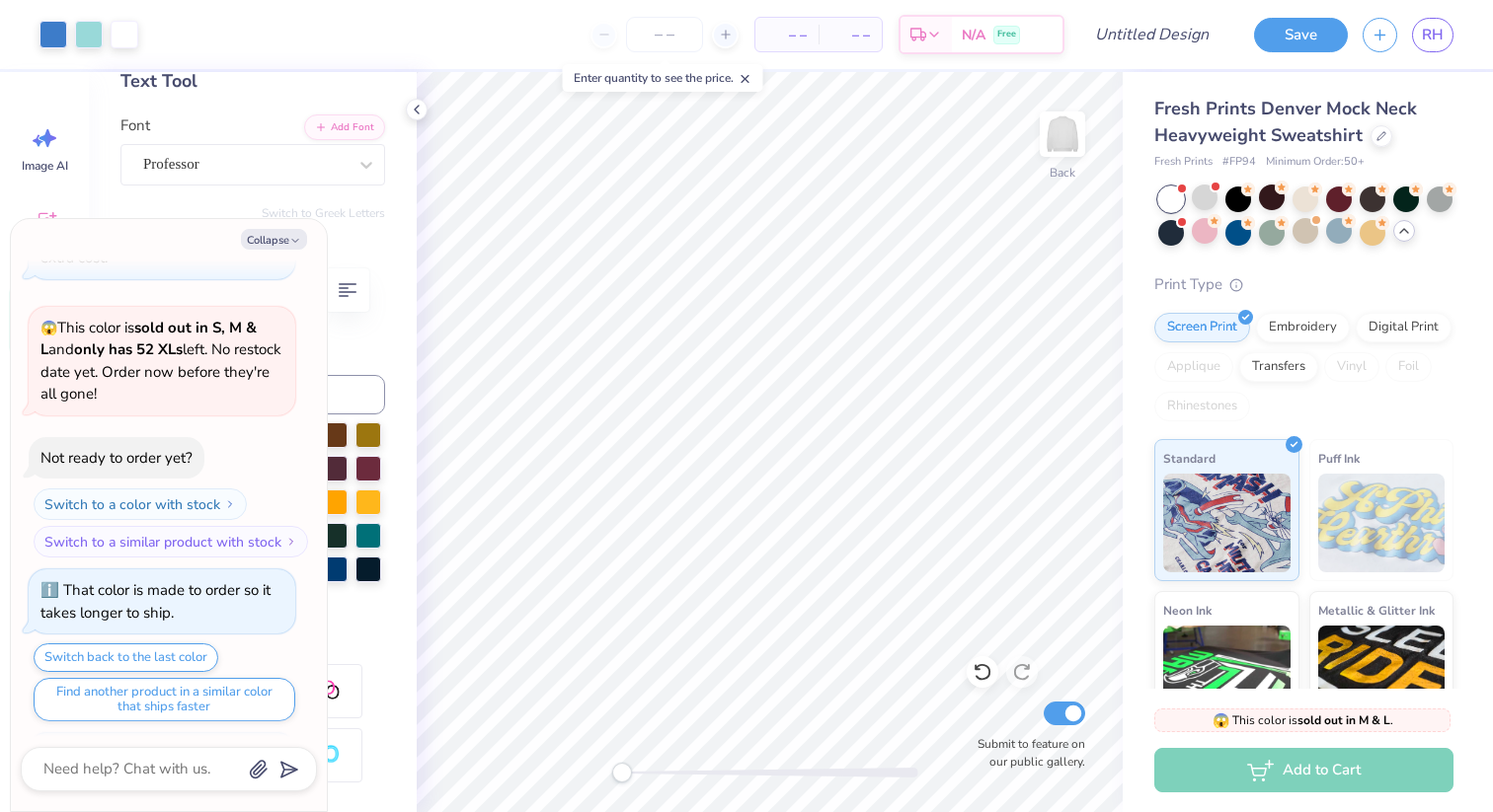
scroll to position [1498, 0]
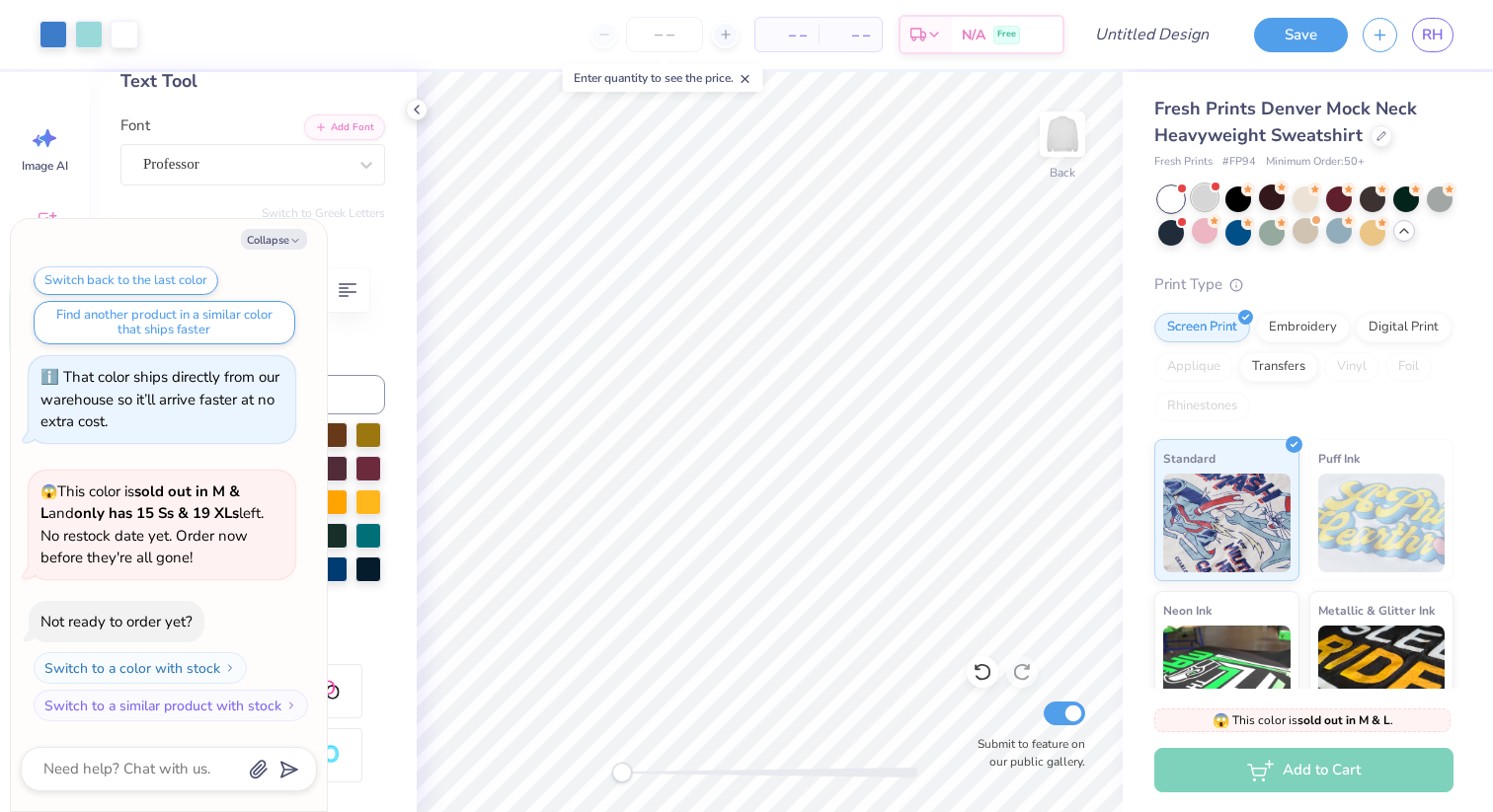
click at [1204, 187] on div at bounding box center [1205, 198] width 26 height 26
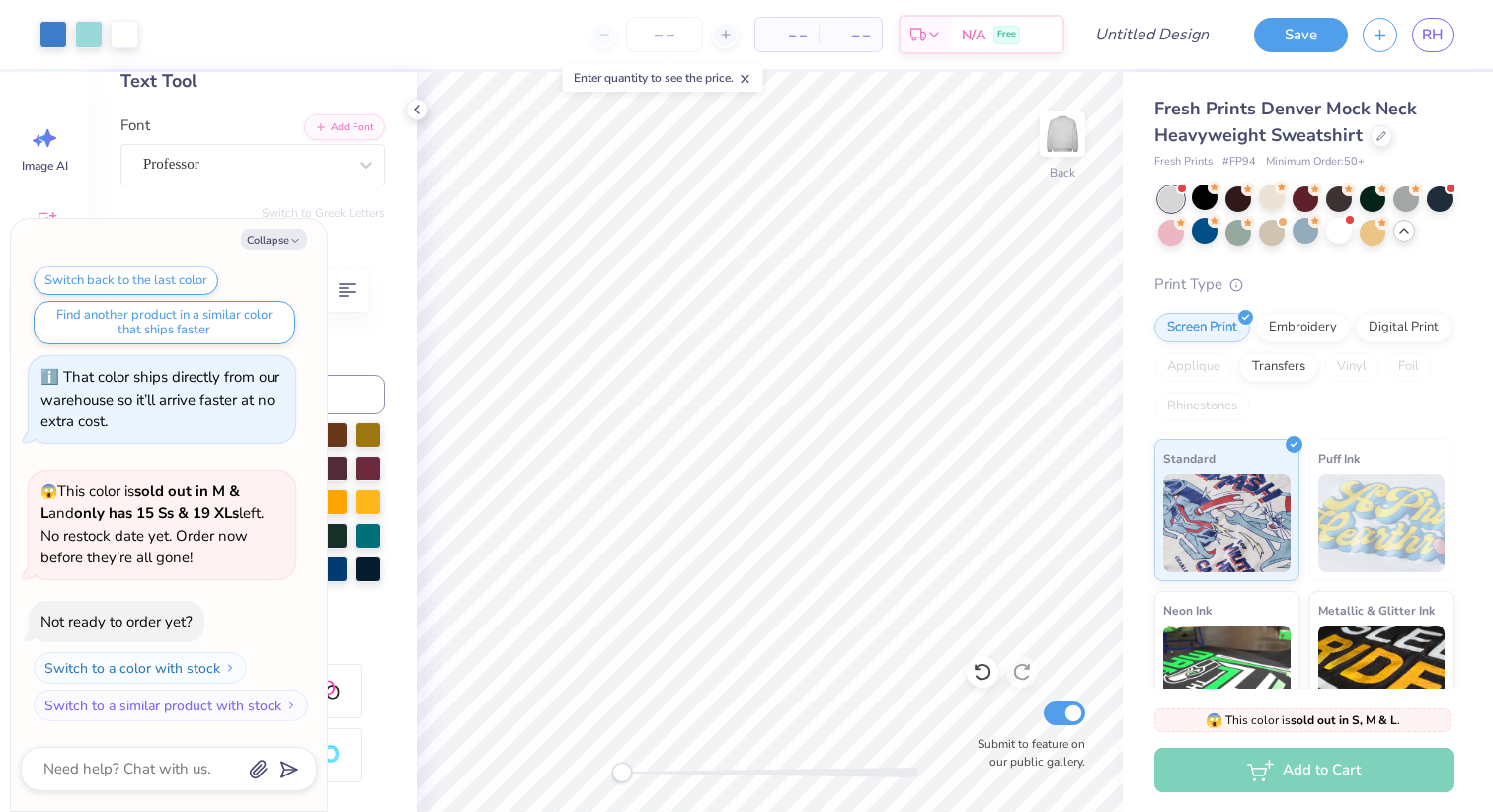
scroll to position [1776, 0]
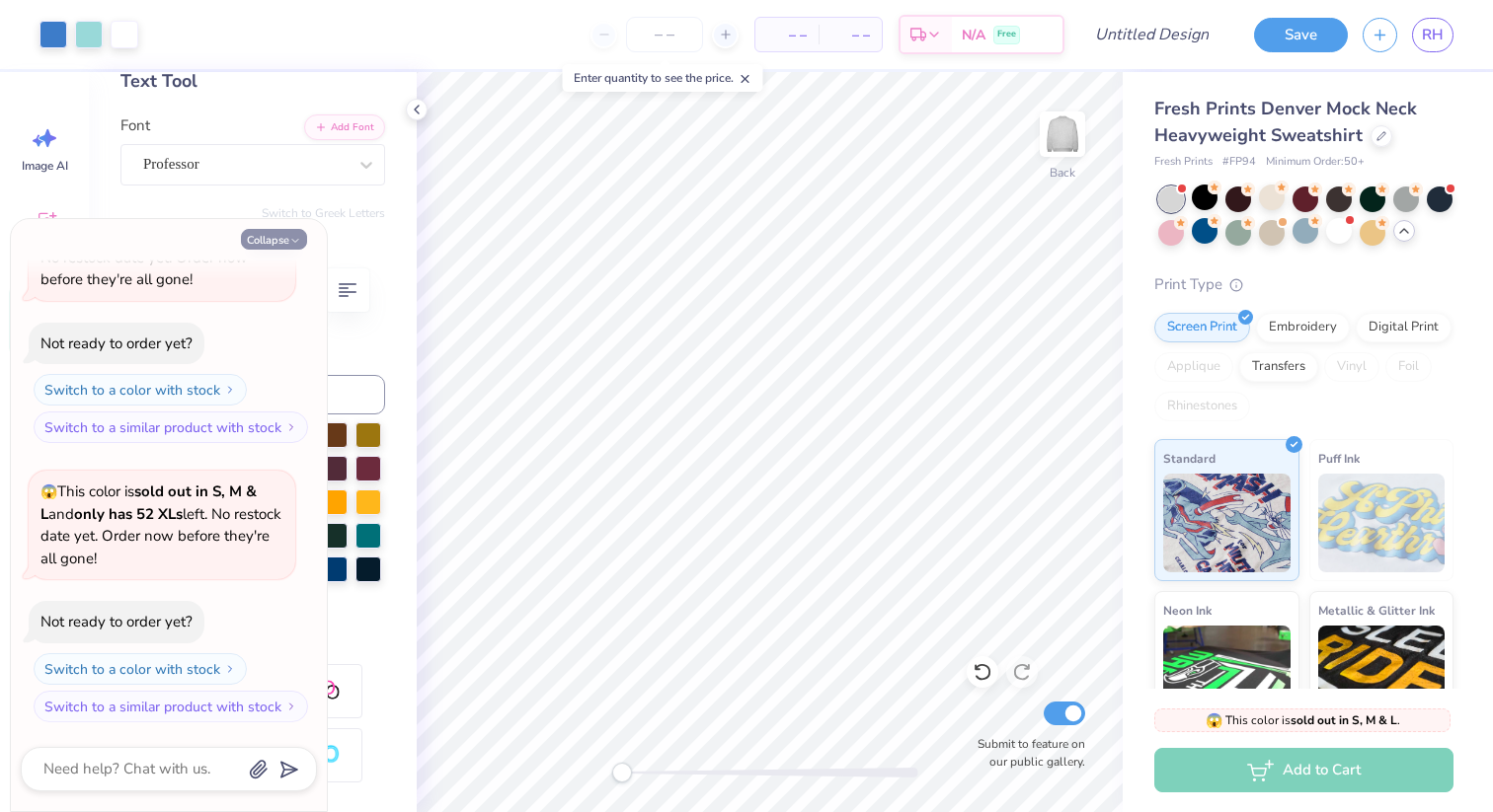
click at [281, 244] on button "Collapse" at bounding box center [274, 239] width 66 height 21
type textarea "x"
